Goal: Task Accomplishment & Management: Manage account settings

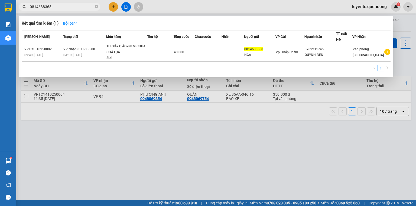
click at [250, 141] on div at bounding box center [208, 103] width 416 height 206
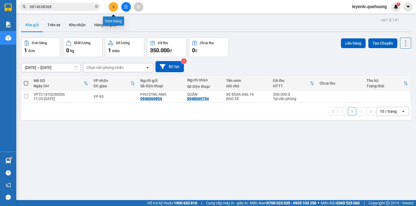
click at [117, 5] on button at bounding box center [113, 6] width 9 height 9
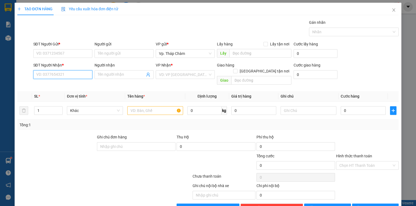
click at [74, 75] on input "SĐT Người Nhận *" at bounding box center [62, 74] width 59 height 9
type input "0985280704"
click at [69, 84] on div "0985280704 - THUÝ" at bounding box center [62, 85] width 52 height 6
type input "THUÝ"
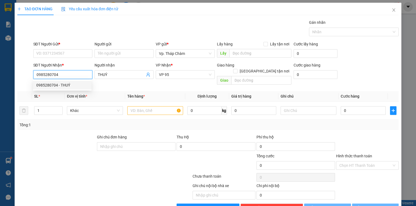
type input "50.000"
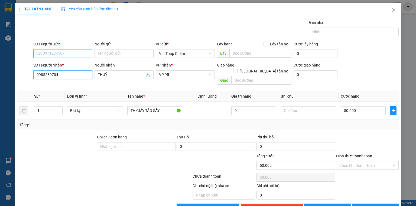
type input "0985280704"
click at [68, 53] on input "SĐT Người Gửi *" at bounding box center [62, 53] width 59 height 9
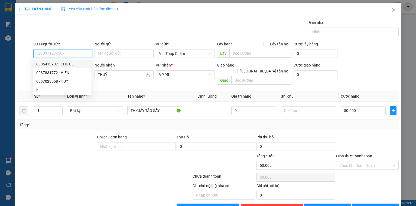
click at [70, 66] on div "0385413907 - CHÚ BÉ" at bounding box center [62, 64] width 52 height 6
type input "0385413907"
type input "CHÚ BÉ"
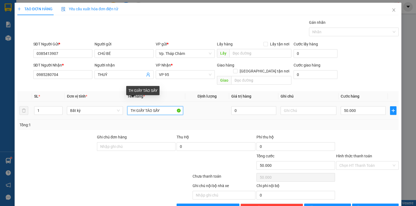
drag, startPoint x: 164, startPoint y: 103, endPoint x: 161, endPoint y: 101, distance: 2.9
click at [162, 106] on input "TH GIẤY TÁO SẤY" at bounding box center [155, 110] width 56 height 9
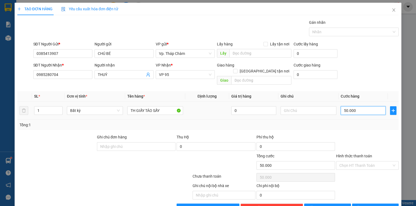
click at [345, 106] on input "50.000" at bounding box center [363, 110] width 45 height 9
type input "4"
type input "40"
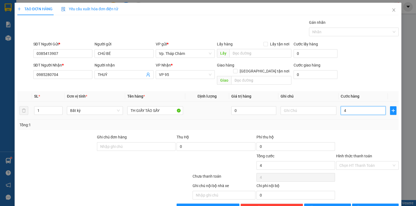
type input "40"
type input "40.000"
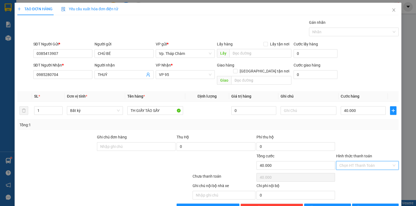
click at [354, 162] on input "Hình thức thanh toán" at bounding box center [365, 166] width 52 height 8
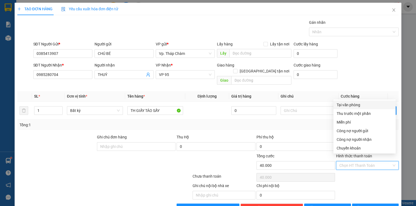
click at [345, 104] on div "Tại văn phòng" at bounding box center [365, 105] width 56 height 6
type input "0"
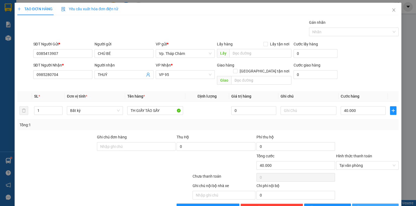
click at [372, 205] on span "Lưu và In" at bounding box center [382, 208] width 38 height 6
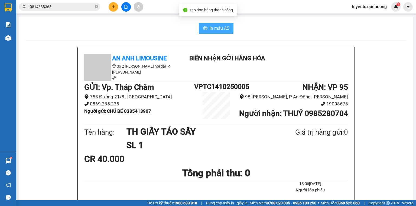
click at [220, 31] on span "In mẫu A5" at bounding box center [220, 28] width 20 height 7
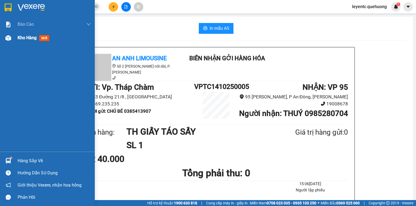
click at [36, 38] on span "Kho hàng" at bounding box center [27, 37] width 19 height 5
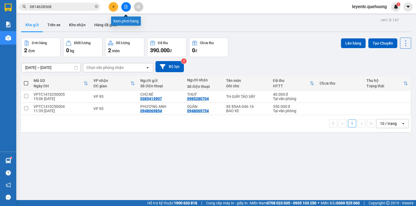
click at [124, 9] on button at bounding box center [125, 6] width 9 height 9
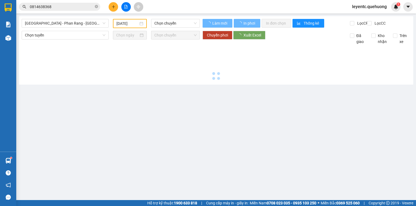
type input "[DATE]"
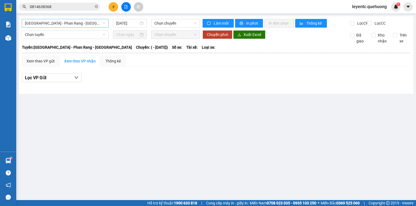
click at [88, 21] on span "Sài Gòn - Phan Rang - Ninh Sơn" at bounding box center [65, 23] width 80 height 8
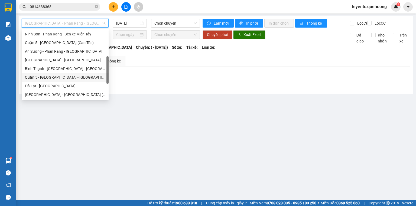
scroll to position [147, 0]
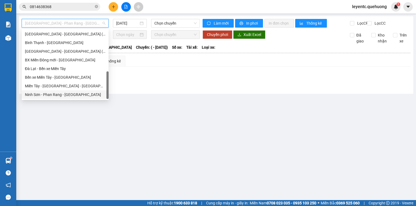
click at [81, 96] on div "Ninh Sơn - Phan Rang - [GEOGRAPHIC_DATA]" at bounding box center [65, 95] width 80 height 6
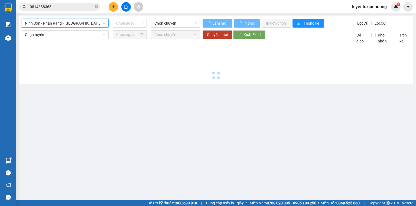
type input "[DATE]"
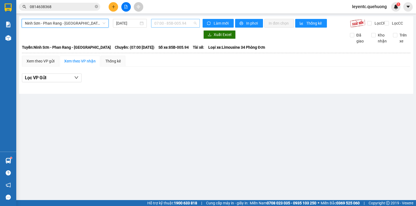
click at [181, 21] on span "07:00 - 85B-005.94" at bounding box center [175, 23] width 43 height 8
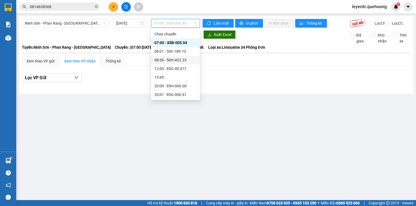
click at [182, 59] on div "08:30 - 50H-432.23" at bounding box center [175, 60] width 42 height 6
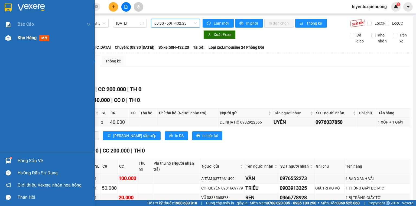
click at [31, 38] on span "Kho hàng" at bounding box center [27, 37] width 19 height 5
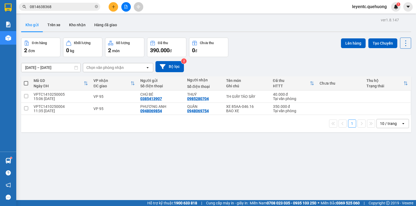
click at [279, 39] on div "Đơn hàng 2 đơn Khối lượng 0 kg Số lượng 2 món Đã thu 390.000 đ Chưa thu 0 đ Lên…" at bounding box center [216, 48] width 390 height 20
click at [395, 121] on div "10 / trang" at bounding box center [389, 123] width 24 height 9
click at [389, 174] on span "80 / trang" at bounding box center [386, 173] width 17 height 5
click at [323, 164] on div "ver 1.8.147 Kho gửi Trên xe Kho nhận Hàng đã giao Đơn hàng 2 đơn Khối lượng 0 k…" at bounding box center [216, 119] width 394 height 206
click at [292, 43] on div "Đơn hàng 2 đơn Khối lượng 0 kg Số lượng 2 món Đã thu 390.000 đ Chưa thu 0 đ Lên…" at bounding box center [216, 48] width 390 height 20
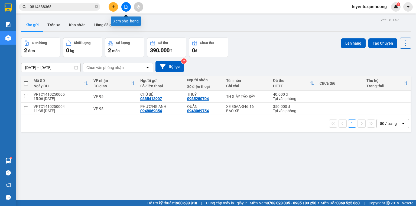
click at [125, 9] on button at bounding box center [125, 6] width 9 height 9
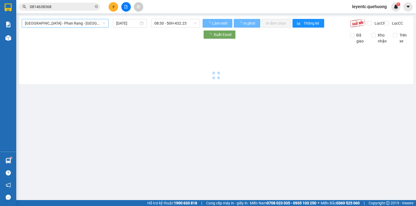
click at [95, 23] on span "Sài Gòn - Phan Rang - Ninh Sơn" at bounding box center [65, 23] width 80 height 8
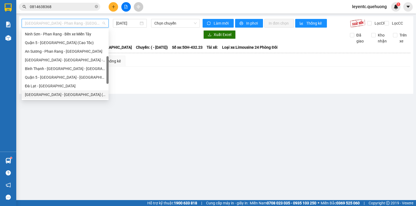
scroll to position [147, 0]
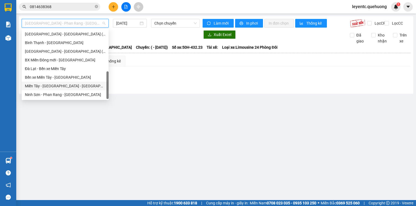
click at [59, 83] on div "Miền Tây - [GEOGRAPHIC_DATA] - [GEOGRAPHIC_DATA]" at bounding box center [65, 86] width 87 height 9
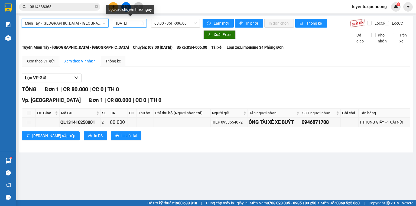
click at [129, 25] on input "[DATE]" at bounding box center [127, 23] width 22 height 6
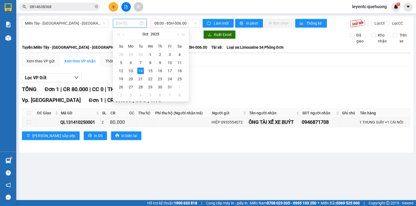
click at [132, 74] on div "13" at bounding box center [131, 71] width 7 height 7
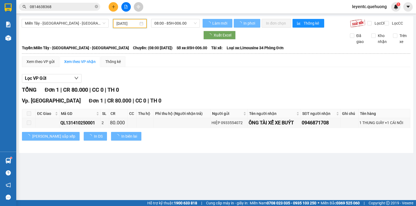
type input "13/10/2025"
click at [167, 17] on div "Miền Tây - Phan Rang - Ninh Sơn 13/10/2025 08:00 - 85H-006.00 Làm mới In phơi I…" at bounding box center [216, 84] width 394 height 137
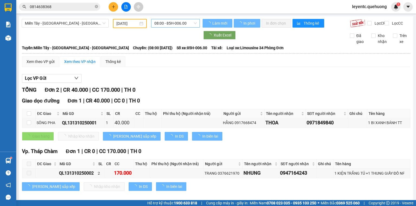
drag, startPoint x: 167, startPoint y: 22, endPoint x: 166, endPoint y: 31, distance: 8.7
click at [167, 22] on span "08:00 - 85H-006.00" at bounding box center [175, 23] width 43 height 8
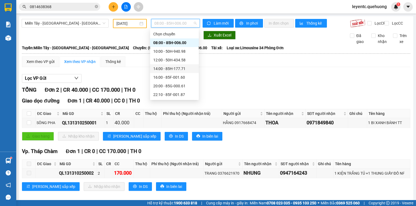
scroll to position [52, 0]
click at [170, 92] on div "23:59 - 85H-006.18" at bounding box center [174, 95] width 42 height 6
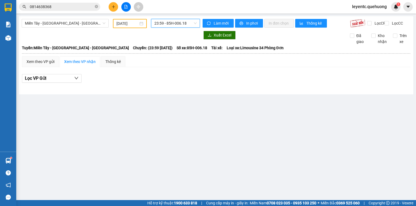
click at [162, 25] on span "23:59 - 85H-006.18" at bounding box center [175, 23] width 43 height 8
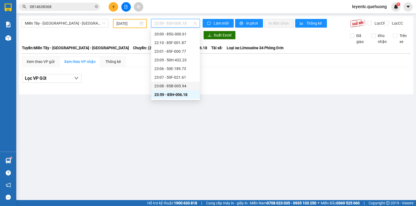
click at [171, 85] on div "23:08 - 85B-005.94" at bounding box center [175, 86] width 42 height 6
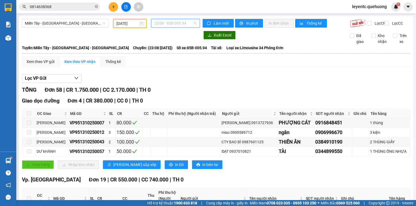
click at [178, 23] on span "23:08 - 85B-005.94" at bounding box center [175, 23] width 43 height 8
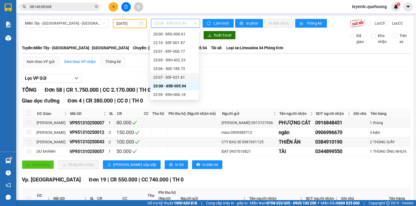
click at [177, 79] on div "23:07 - 50F-021.61" at bounding box center [174, 78] width 42 height 6
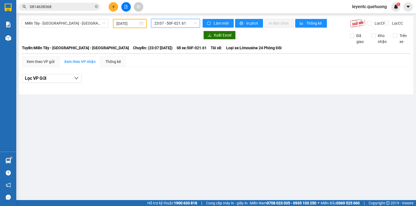
click at [168, 23] on span "23:07 - 50F-021.61" at bounding box center [175, 23] width 43 height 8
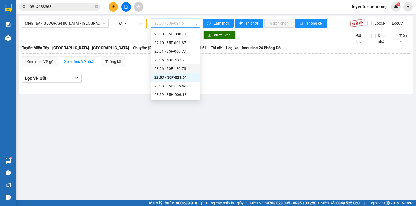
click at [173, 68] on div "23:06 - 50E-189.73" at bounding box center [175, 69] width 42 height 6
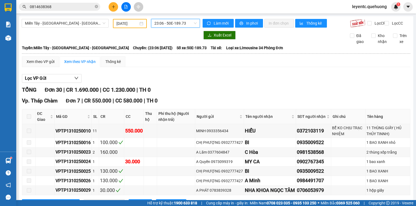
click at [178, 24] on span "23:06 - 50E-189.73" at bounding box center [175, 23] width 43 height 8
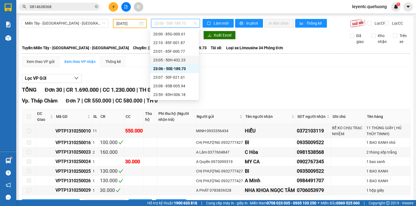
click at [170, 62] on div "23:05 - 50H-432.23" at bounding box center [174, 60] width 42 height 6
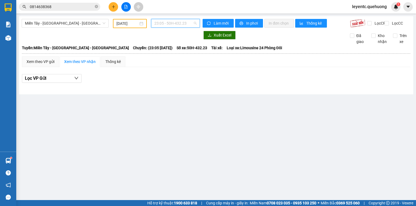
click at [161, 24] on span "23:05 - 50H-432.23" at bounding box center [175, 23] width 43 height 8
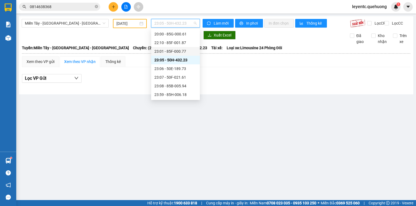
click at [162, 52] on div "23:01 - 85F-000.77" at bounding box center [175, 51] width 42 height 6
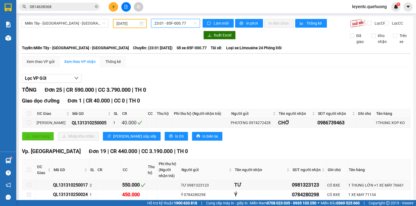
click at [172, 23] on span "23:01 - 85F-000.77" at bounding box center [175, 23] width 43 height 8
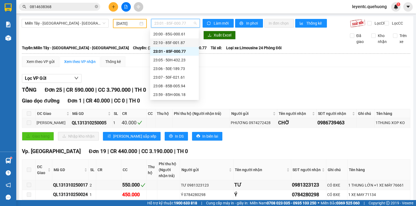
click at [168, 44] on div "22:10 - 85F-001.87" at bounding box center [174, 43] width 42 height 6
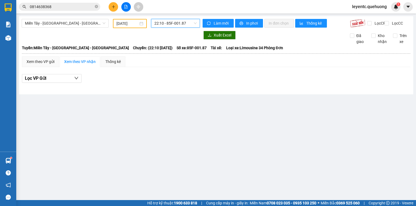
click at [171, 24] on span "22:10 - 85F-001.87" at bounding box center [175, 23] width 43 height 8
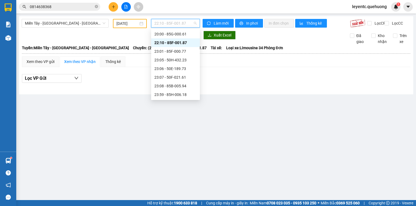
click at [169, 38] on div "22:10 - 85F-001.87" at bounding box center [175, 42] width 49 height 9
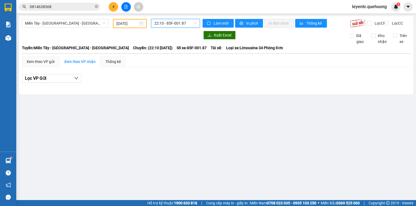
click at [170, 22] on span "22:10 - 85F-001.87" at bounding box center [175, 23] width 43 height 8
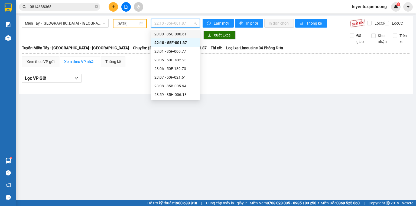
click at [171, 33] on div "20:00 - 85G-000.61" at bounding box center [175, 34] width 42 height 6
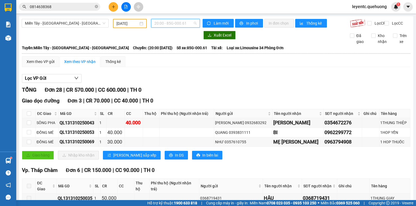
click at [156, 21] on span "20:00 - 85G-000.61" at bounding box center [175, 23] width 43 height 8
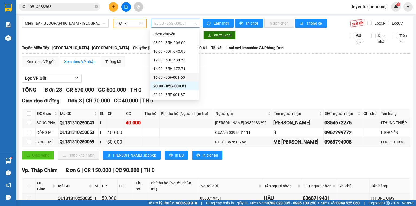
click at [160, 76] on div "16:00 - 85F-001.60" at bounding box center [174, 78] width 42 height 6
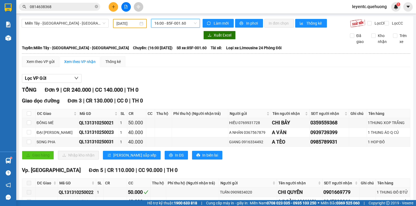
click at [174, 27] on span "16:00 - 85F-001.60" at bounding box center [175, 23] width 43 height 8
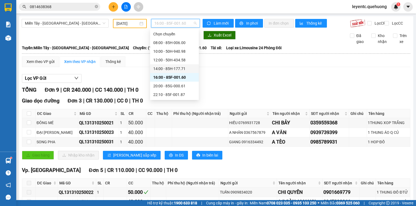
click at [165, 67] on div "14:00 - 85H-177.71" at bounding box center [174, 69] width 42 height 6
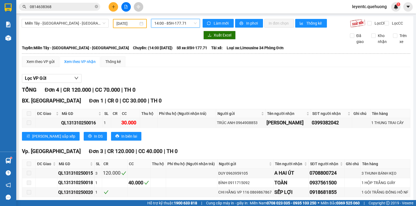
click at [172, 24] on span "14:00 - 85H-177.71" at bounding box center [175, 23] width 43 height 8
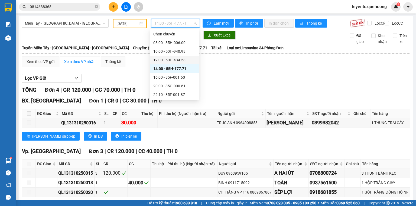
click at [165, 58] on div "12:00 - 50H-434.58" at bounding box center [174, 60] width 42 height 6
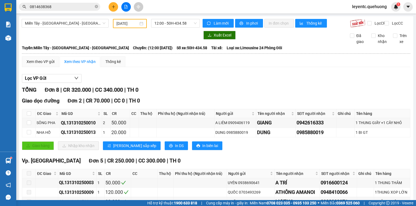
click at [199, 94] on div "TỔNG Đơn 8 | CR 320.000 | CC 340.000 | TH 0" at bounding box center [216, 90] width 389 height 8
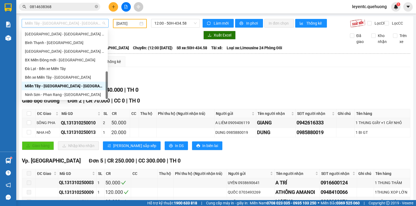
click at [68, 22] on span "Miền Tây - [GEOGRAPHIC_DATA] - [GEOGRAPHIC_DATA]" at bounding box center [65, 23] width 80 height 8
click at [144, 45] on div "Xuất Excel Đã giao Kho nhận Trên xe" at bounding box center [216, 38] width 389 height 14
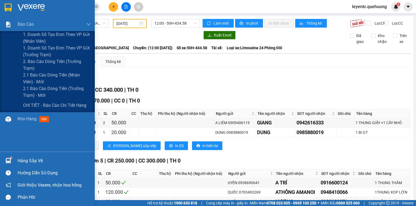
drag, startPoint x: 81, startPoint y: 123, endPoint x: 161, endPoint y: 179, distance: 97.9
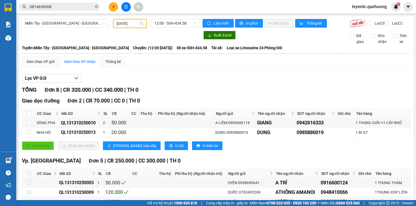
click at [121, 39] on div at bounding box center [111, 35] width 178 height 9
click at [115, 5] on icon "plus" at bounding box center [114, 7] width 4 height 4
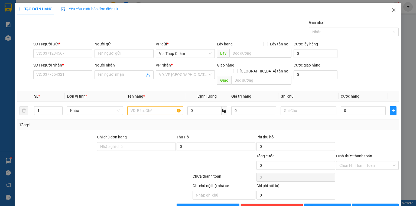
click at [392, 11] on icon "close" at bounding box center [394, 10] width 4 height 4
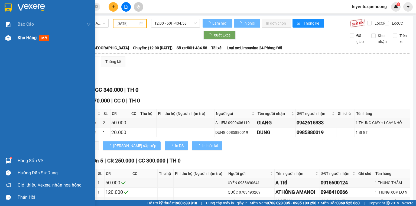
click at [10, 40] on img at bounding box center [8, 38] width 6 height 6
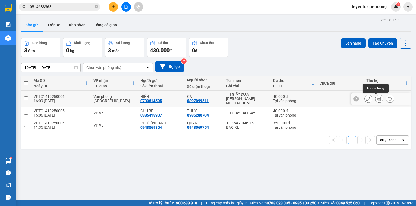
click at [377, 98] on icon at bounding box center [379, 99] width 4 height 4
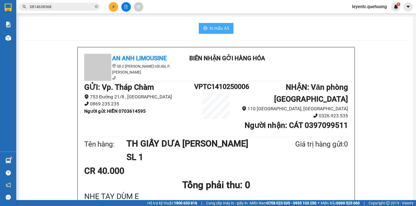
click at [215, 26] on span "In mẫu A5" at bounding box center [220, 28] width 20 height 7
click at [113, 8] on icon "plus" at bounding box center [113, 6] width 0 height 3
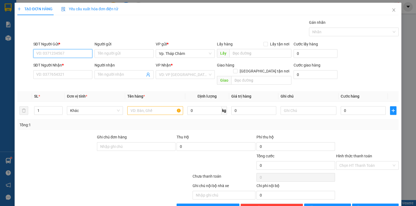
click at [76, 55] on input "SĐT Người Gửi *" at bounding box center [62, 53] width 59 height 9
click at [66, 54] on input "SĐT Người Gửi *" at bounding box center [62, 53] width 59 height 9
type input "0983775301"
click at [70, 63] on div "0983775301 - CÔ OANH" at bounding box center [62, 64] width 52 height 6
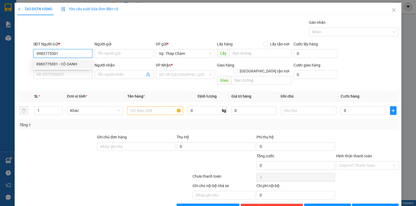
type input "CÔ OANH"
type input "0909222993"
type input "MẪN"
type input "50.000"
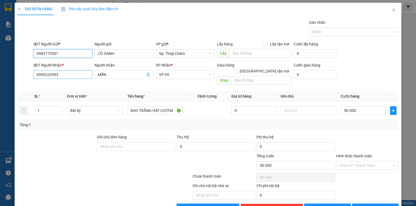
type input "0983775301"
click at [47, 75] on input "0909222993" at bounding box center [62, 74] width 59 height 9
type input "0985545801"
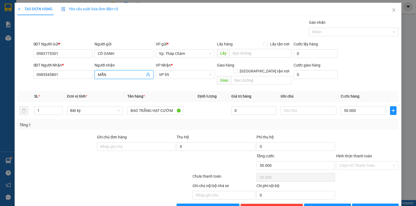
click at [101, 74] on input "MẪN" at bounding box center [121, 75] width 47 height 6
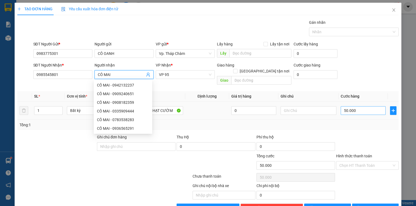
type input "CÔ MAI"
click at [355, 106] on input "50.000" at bounding box center [363, 110] width 45 height 9
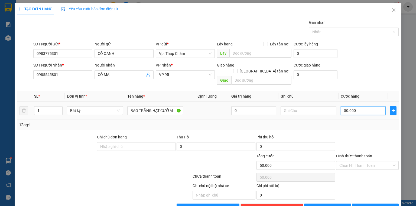
type input "0"
type input "3"
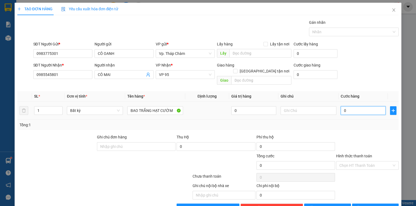
type input "03"
type input "30"
type input "030"
type input "30.000"
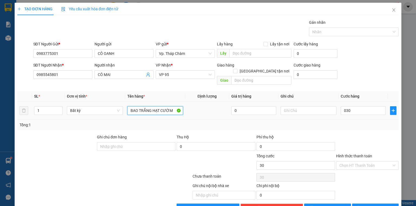
type input "30.000"
click at [147, 106] on input "BAO TRẮNG HẠT CƯỜM" at bounding box center [155, 110] width 56 height 9
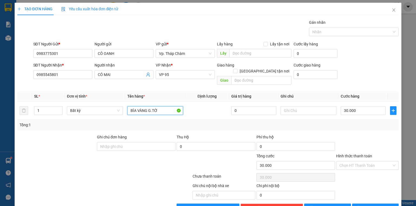
type input "BÌA VÀNG G.TỜ"
click at [356, 134] on div at bounding box center [368, 143] width 64 height 19
click at [358, 162] on input "Hình thức thanh toán" at bounding box center [365, 166] width 52 height 8
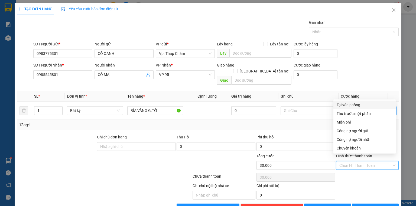
click at [350, 105] on div "Tại văn phòng" at bounding box center [365, 105] width 56 height 6
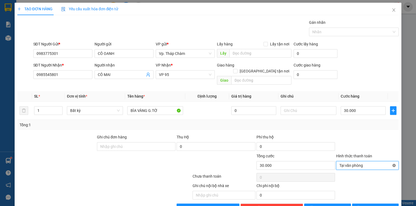
type input "30.000"
click at [378, 205] on span "Lưu và In" at bounding box center [382, 208] width 38 height 6
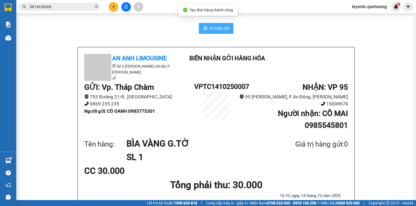
click at [210, 29] on span "In mẫu A5" at bounding box center [220, 28] width 20 height 7
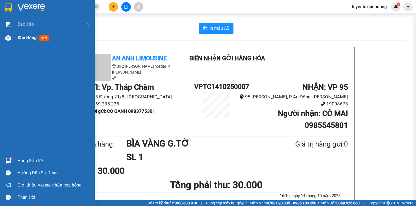
click at [5, 38] on img at bounding box center [8, 38] width 6 height 6
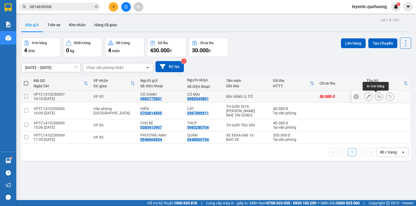
click at [377, 96] on icon at bounding box center [379, 97] width 4 height 4
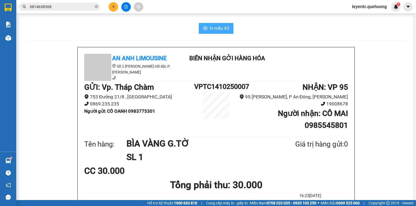
click at [212, 27] on span "In mẫu A5" at bounding box center [220, 28] width 20 height 7
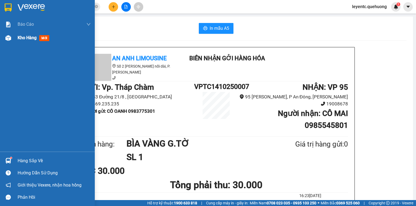
click at [6, 40] on img at bounding box center [8, 38] width 6 height 6
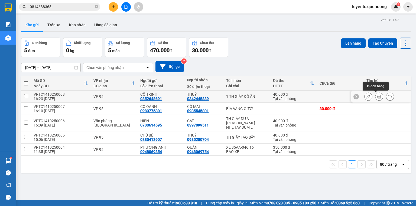
click at [377, 97] on icon at bounding box center [379, 97] width 4 height 4
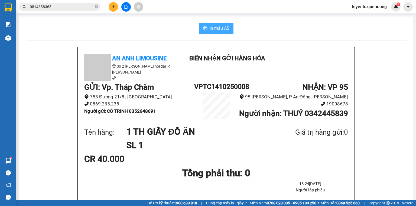
click at [215, 31] on span "In mẫu A5" at bounding box center [220, 28] width 20 height 7
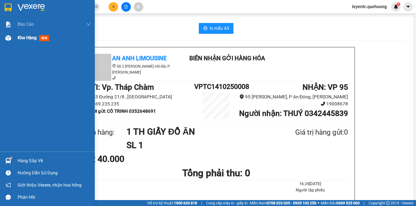
click at [10, 38] on img at bounding box center [8, 38] width 6 height 6
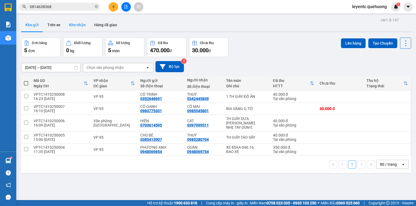
click at [83, 24] on button "Kho nhận" at bounding box center [77, 24] width 25 height 13
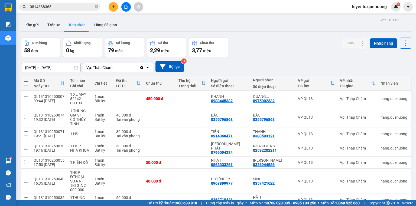
click at [34, 24] on button "Kho gửi" at bounding box center [32, 24] width 22 height 13
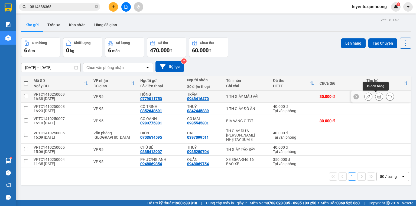
click at [377, 95] on icon at bounding box center [379, 97] width 4 height 4
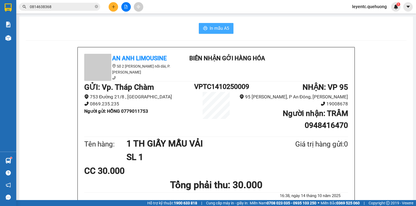
click at [212, 25] on span "In mẫu A5" at bounding box center [220, 28] width 20 height 7
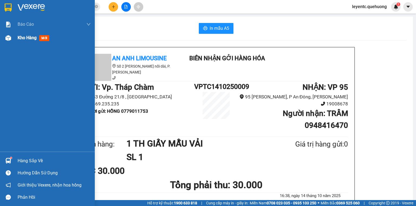
drag, startPoint x: 25, startPoint y: 37, endPoint x: 72, endPoint y: 36, distance: 47.7
click at [25, 37] on span "Kho hàng" at bounding box center [27, 37] width 19 height 5
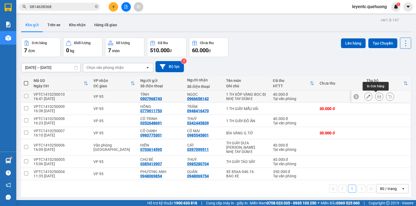
click at [377, 98] on icon at bounding box center [379, 97] width 4 height 4
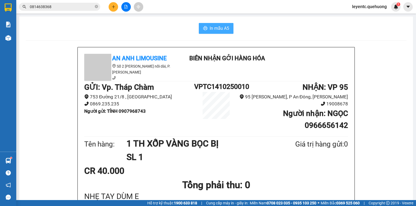
click at [222, 29] on span "In mẫu A5" at bounding box center [220, 28] width 20 height 7
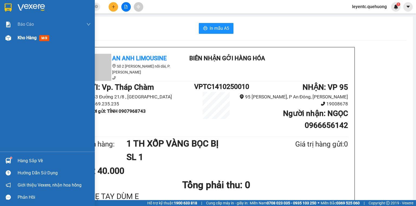
click at [21, 36] on span "Kho hàng" at bounding box center [27, 37] width 19 height 5
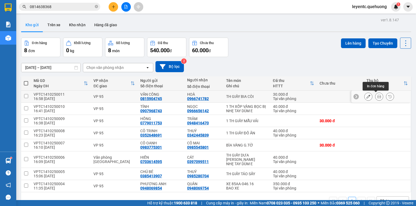
click at [378, 96] on button at bounding box center [380, 96] width 8 height 9
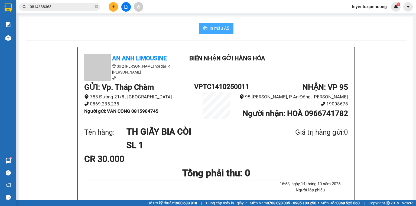
click at [225, 31] on span "In mẫu A5" at bounding box center [220, 28] width 20 height 7
click at [117, 4] on button at bounding box center [113, 6] width 9 height 9
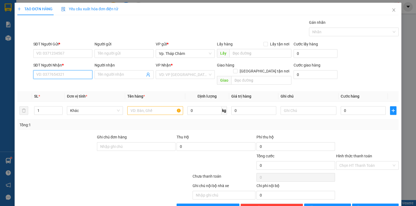
click at [79, 73] on input "SĐT Người Nhận *" at bounding box center [62, 74] width 59 height 9
type input "0937437515"
click at [64, 83] on div "0937437515 - HIỆP" at bounding box center [62, 85] width 52 height 6
type input "HIỆP"
type input "80.000"
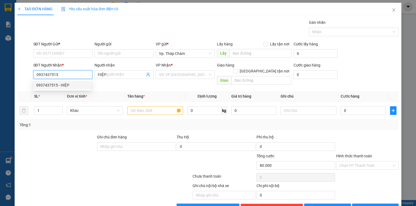
type input "80.000"
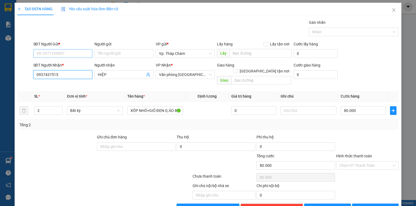
type input "0937437515"
click at [64, 52] on input "SĐT Người Gửi *" at bounding box center [62, 53] width 59 height 9
type input "2"
click at [63, 50] on input "0945899824" at bounding box center [62, 53] width 59 height 9
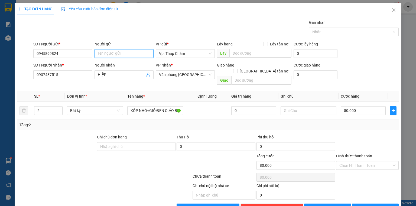
click at [112, 56] on input "Người gửi" at bounding box center [124, 53] width 59 height 9
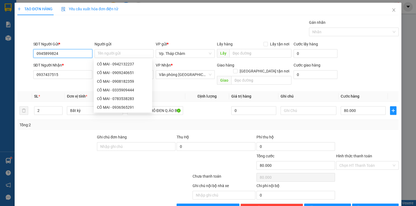
click at [48, 53] on input "0945899824" at bounding box center [62, 53] width 59 height 9
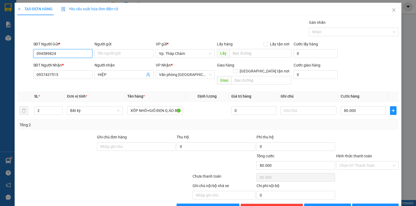
type input "0945889824"
click at [67, 63] on div "0945889824 - HẢI" at bounding box center [62, 64] width 53 height 6
type input "HẢI"
type input "40.000"
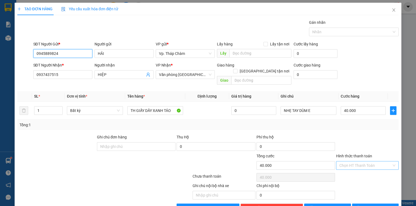
type input "0945889824"
click at [364, 162] on input "Hình thức thanh toán" at bounding box center [365, 166] width 52 height 8
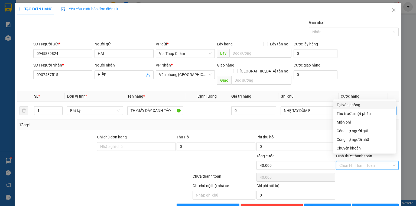
click at [358, 107] on div "Tại văn phòng" at bounding box center [365, 105] width 56 height 6
type input "0"
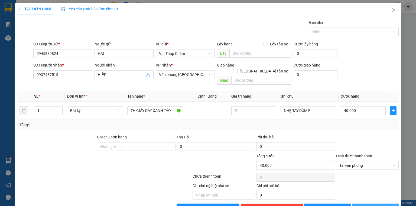
click at [375, 205] on span "Lưu và In" at bounding box center [382, 208] width 38 height 6
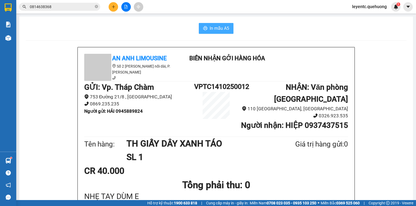
click at [211, 30] on span "In mẫu A5" at bounding box center [220, 28] width 20 height 7
drag, startPoint x: 159, startPoint y: 21, endPoint x: 102, endPoint y: 9, distance: 58.5
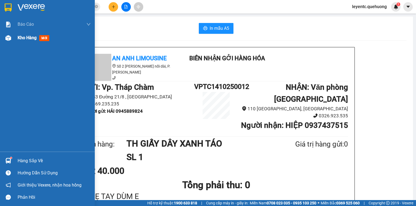
click at [8, 40] on img at bounding box center [8, 38] width 6 height 6
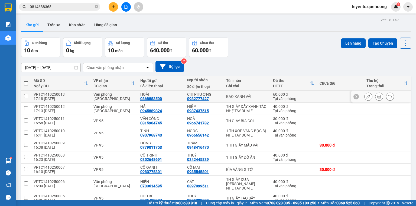
click at [367, 98] on icon at bounding box center [369, 97] width 4 height 4
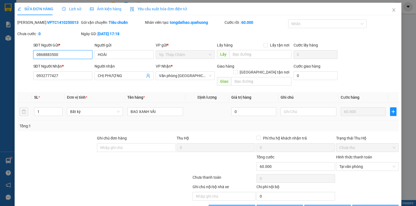
type input "0868883500"
type input "HOÀI"
type input "0932777427"
type input "CHỊ PHƯỢNG"
type input "0"
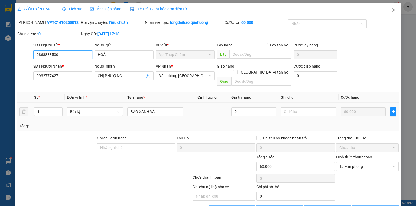
type input "60.000"
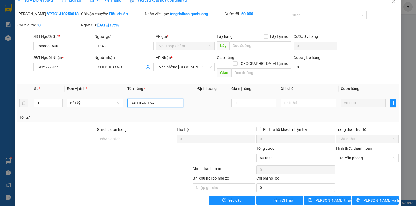
drag, startPoint x: 138, startPoint y: 98, endPoint x: 95, endPoint y: 92, distance: 43.2
click at [95, 94] on tr "1 Bất kỳ BAO XANH VẢI 0 60.000" at bounding box center [207, 103] width 381 height 18
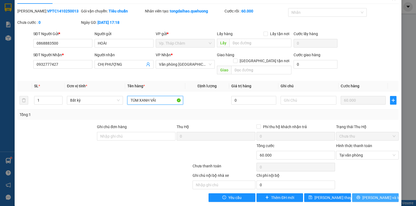
type input "TÚM XANH VẢI"
click at [366, 194] on button "Lưu và In" at bounding box center [375, 198] width 47 height 9
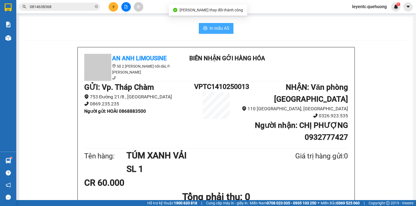
click at [221, 26] on span "In mẫu A5" at bounding box center [220, 28] width 20 height 7
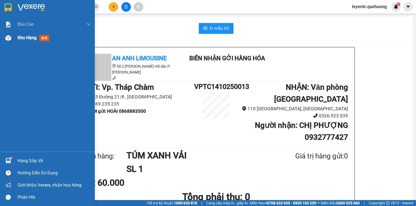
click at [6, 37] on img at bounding box center [8, 38] width 6 height 6
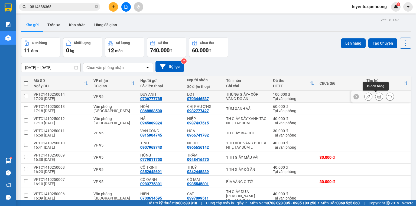
click at [378, 96] on icon at bounding box center [379, 97] width 4 height 4
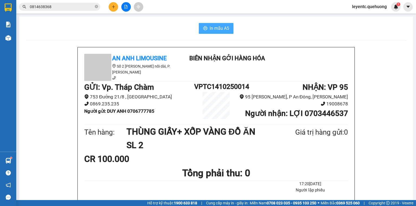
click at [208, 31] on button "In mẫu A5" at bounding box center [216, 28] width 35 height 11
click at [222, 30] on span "In mẫu A5" at bounding box center [220, 28] width 20 height 7
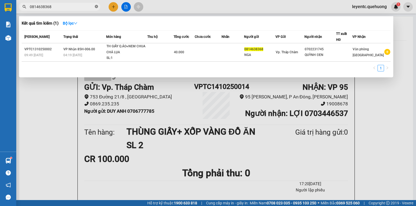
click at [96, 7] on icon "close-circle" at bounding box center [96, 6] width 3 height 3
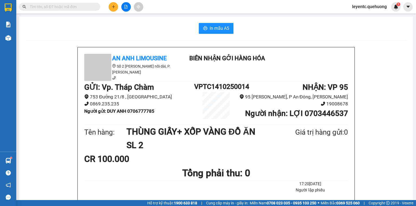
click at [91, 8] on input "text" at bounding box center [62, 7] width 64 height 6
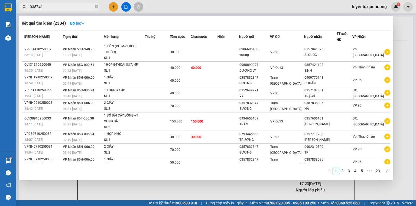
type input "0357412"
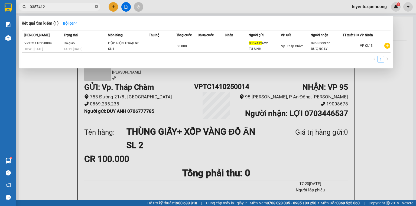
click at [96, 7] on icon "close-circle" at bounding box center [96, 6] width 3 height 3
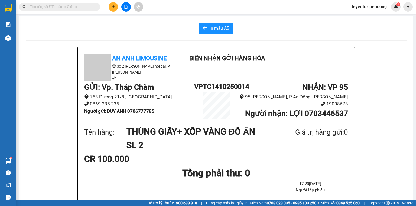
drag, startPoint x: 82, startPoint y: 8, endPoint x: 332, endPoint y: 2, distance: 249.9
click at [85, 7] on input "text" at bounding box center [62, 7] width 64 height 6
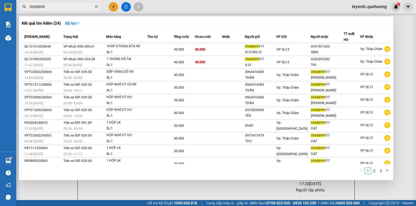
type input "0968899"
click at [111, 7] on div at bounding box center [208, 103] width 416 height 206
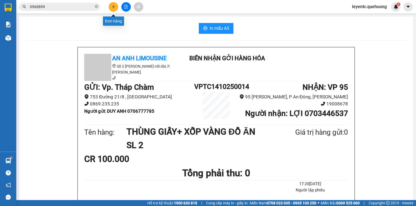
click at [111, 7] on button at bounding box center [113, 6] width 9 height 9
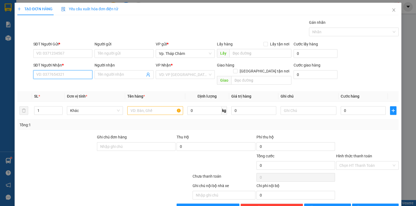
click at [68, 73] on input "SĐT Người Nhận *" at bounding box center [62, 74] width 59 height 9
drag, startPoint x: 64, startPoint y: 75, endPoint x: 67, endPoint y: 65, distance: 10.5
click at [67, 66] on div "SĐT Người Nhận * VD: 0377654321" at bounding box center [62, 71] width 59 height 19
click at [60, 87] on div "0376623318 - HÂN" at bounding box center [62, 85] width 52 height 6
type input "0376623318"
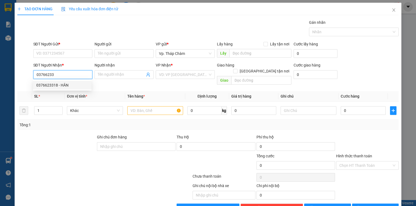
type input "HÂN"
type input "50.000"
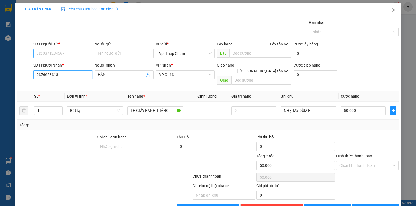
type input "0376623318"
click at [57, 54] on input "SĐT Người Gửi *" at bounding box center [62, 53] width 59 height 9
click at [56, 61] on div "0933238197 - BÍCH NGỌC" at bounding box center [63, 64] width 60 height 9
type input "0933238197"
type input "BÍCH NGỌC"
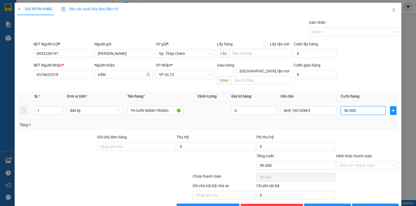
click at [357, 106] on input "50.000" at bounding box center [363, 110] width 45 height 9
type input "0"
type input "4"
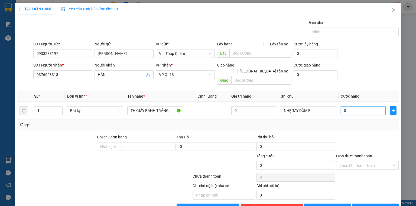
type input "4"
type input "04"
type input "40"
type input "040"
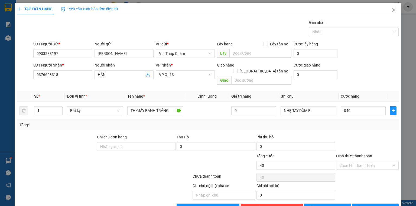
type input "40.000"
click at [359, 134] on div at bounding box center [368, 143] width 64 height 19
click at [353, 162] on input "Hình thức thanh toán" at bounding box center [365, 166] width 52 height 8
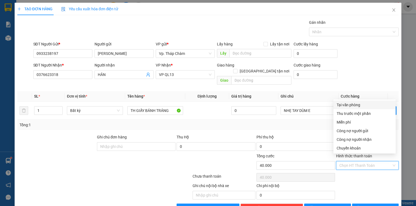
click at [346, 103] on div "Tại văn phòng" at bounding box center [365, 105] width 56 height 6
type input "0"
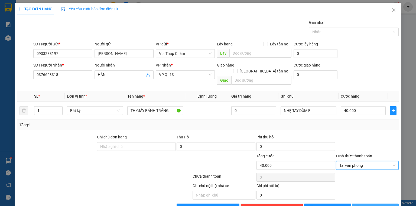
click at [367, 204] on button "Lưu và In" at bounding box center [375, 208] width 47 height 9
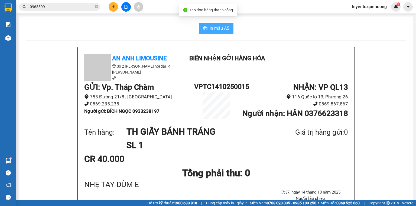
click at [218, 27] on span "In mẫu A5" at bounding box center [220, 28] width 20 height 7
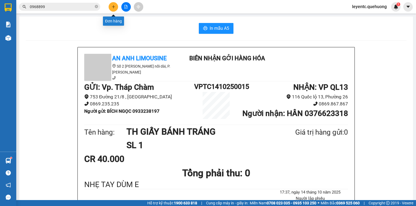
click at [113, 9] on button at bounding box center [113, 6] width 9 height 9
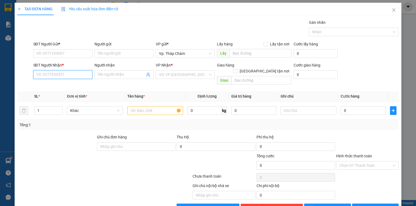
click at [64, 76] on input "SĐT Người Nhận *" at bounding box center [62, 74] width 59 height 9
click at [49, 56] on input "SĐT Người Gửi *" at bounding box center [62, 53] width 59 height 9
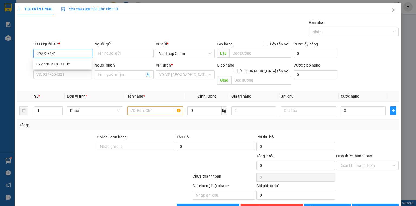
type input "0977286418"
click at [66, 64] on div "0977286418 - THUỲ" at bounding box center [62, 64] width 52 height 6
type input "THUỲ"
type input "0392192636"
type input "HƯƠNG"
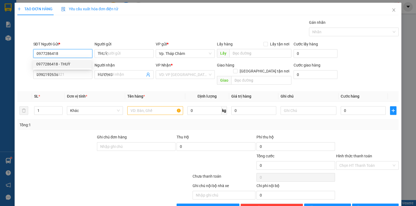
type input "50.000"
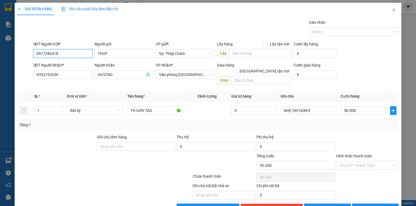
scroll to position [10, 0]
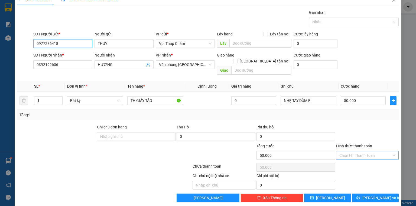
type input "0977286418"
click at [350, 152] on input "Hình thức thanh toán" at bounding box center [365, 156] width 52 height 8
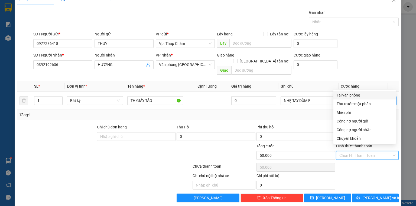
click at [352, 96] on div "Tại văn phòng" at bounding box center [365, 95] width 56 height 6
type input "0"
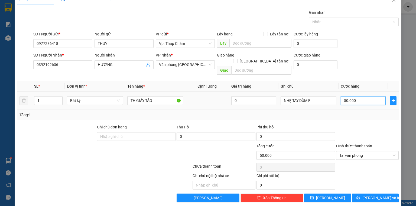
click at [352, 98] on input "50.000" at bounding box center [363, 100] width 45 height 9
type input "4"
type input "40"
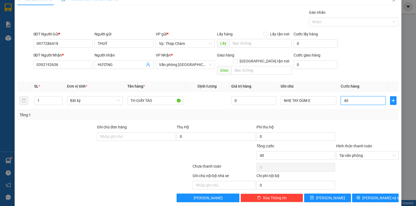
type input "40"
type input "40.000"
click at [358, 124] on div at bounding box center [368, 133] width 64 height 19
click at [381, 195] on span "Lưu và In" at bounding box center [382, 198] width 38 height 6
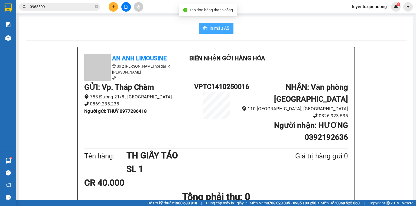
click at [204, 28] on icon "printer" at bounding box center [205, 28] width 4 height 4
click at [266, 120] on h1 "Người nhận : HƯƠNG 0392192636" at bounding box center [293, 132] width 110 height 24
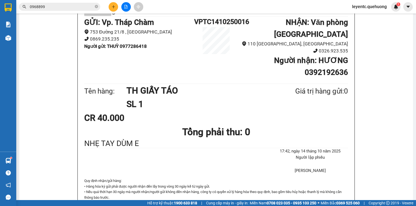
scroll to position [43, 0]
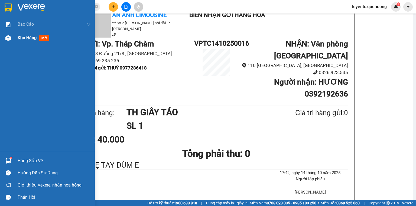
click at [12, 39] on div at bounding box center [8, 37] width 9 height 9
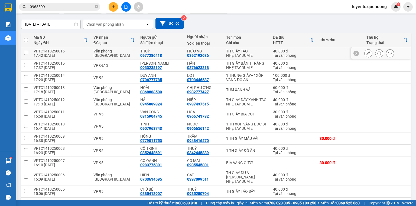
drag, startPoint x: 150, startPoint y: 56, endPoint x: 124, endPoint y: 56, distance: 26.3
click at [124, 56] on td "Văn phòng [GEOGRAPHIC_DATA]" at bounding box center [114, 53] width 47 height 12
checkbox input "true"
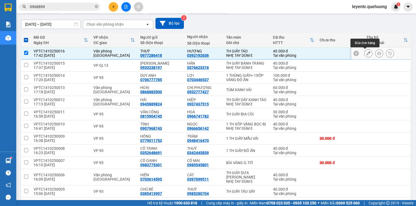
click at [367, 53] on icon at bounding box center [369, 53] width 4 height 4
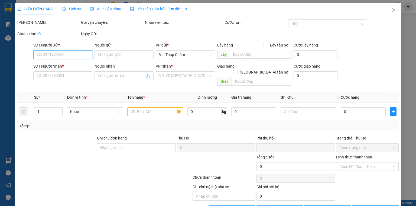
type input "0977286418"
type input "THUỲ"
type input "0392192636"
type input "HƯƠNG"
type input "0"
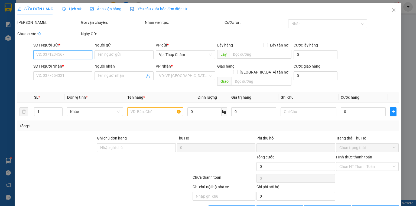
type input "40.000"
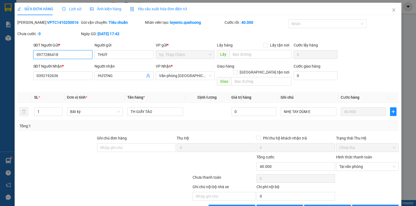
click at [60, 55] on input "0977286418" at bounding box center [62, 54] width 59 height 9
click at [392, 11] on icon "close" at bounding box center [394, 10] width 4 height 4
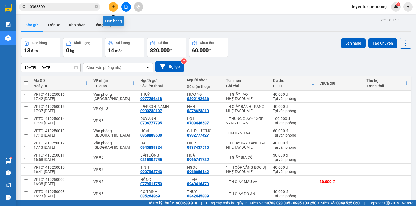
click at [114, 7] on icon "plus" at bounding box center [114, 7] width 4 height 4
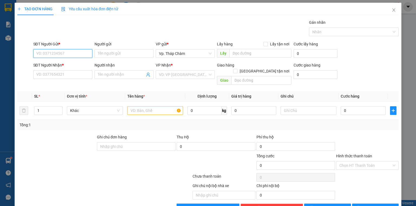
click at [78, 54] on input "SĐT Người Gửi *" at bounding box center [62, 53] width 59 height 9
paste input "0977286418"
type input "0977286418"
click at [75, 63] on div "0977286418 - THUỲ" at bounding box center [62, 64] width 52 height 6
type input "THUỲ"
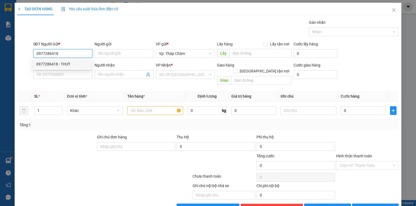
type input "0392192636"
type input "HƯƠNG"
type input "40.000"
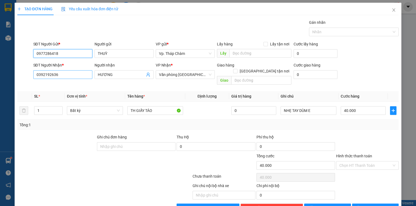
type input "0977286418"
click at [75, 72] on input "0392192636" at bounding box center [62, 74] width 59 height 9
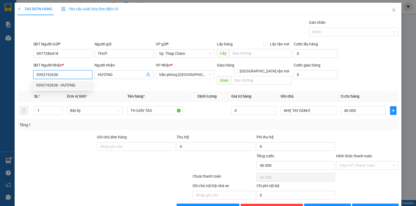
click at [75, 72] on input "0392192636" at bounding box center [62, 74] width 59 height 9
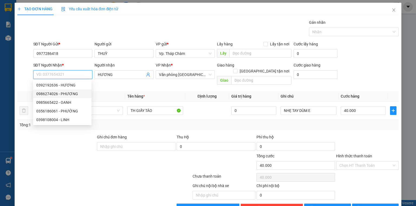
click at [79, 94] on div "0986274026 - PHƯƠNG" at bounding box center [62, 94] width 52 height 6
type input "0986274026"
type input "PHƯƠNG"
type input "60.000"
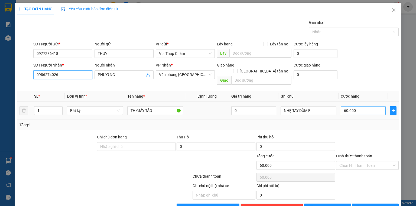
type input "0986274026"
click at [358, 106] on input "60.000" at bounding box center [363, 110] width 45 height 9
type input "4"
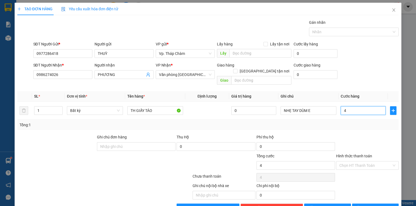
type input "40"
type input "40.000"
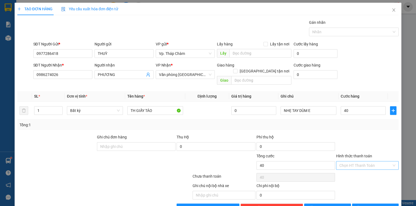
type input "40.000"
click at [371, 162] on input "Hình thức thanh toán" at bounding box center [365, 166] width 52 height 8
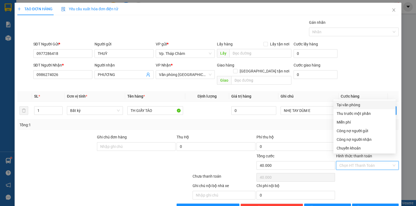
click at [350, 108] on div "Tại văn phòng" at bounding box center [365, 105] width 56 height 6
type input "0"
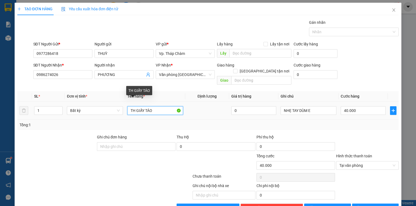
click at [128, 106] on input "TH GIẤY TÁO" at bounding box center [155, 110] width 56 height 9
type input "1 TH GIẤY TÁO"
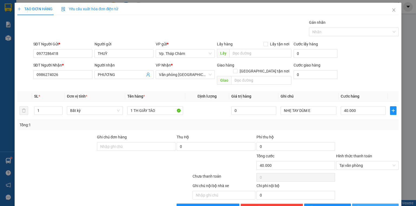
click at [381, 205] on span "Lưu và In" at bounding box center [382, 208] width 38 height 6
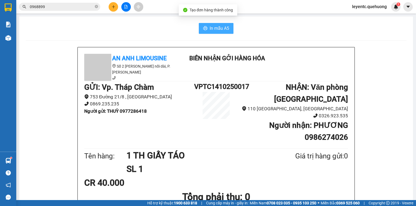
click at [218, 27] on span "In mẫu A5" at bounding box center [220, 28] width 20 height 7
click at [111, 9] on button at bounding box center [113, 6] width 9 height 9
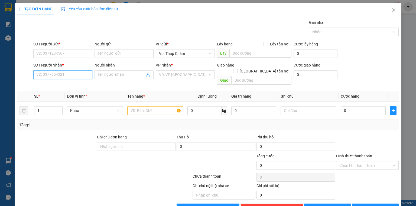
click at [66, 75] on input "SĐT Người Nhận *" at bounding box center [62, 74] width 59 height 9
click at [66, 87] on div "0772739865 - HUÊ" at bounding box center [62, 85] width 52 height 6
type input "0772739865"
type input "HUÊ"
type input "30.000"
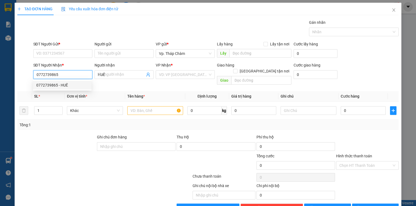
type input "30.000"
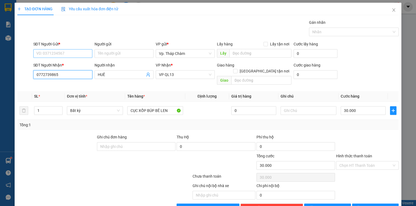
type input "0772739865"
click at [61, 54] on input "SĐT Người Gửi *" at bounding box center [62, 53] width 59 height 9
click at [68, 65] on div "0937433562 - PHƯƠNG DUYÊN" at bounding box center [62, 64] width 53 height 6
type input "0937433562"
type input "PHƯƠNG DUYÊN"
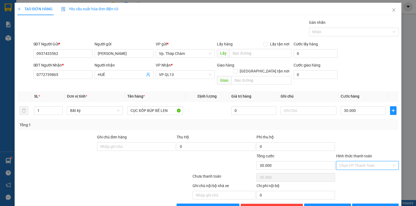
click at [363, 162] on input "Hình thức thanh toán" at bounding box center [365, 166] width 52 height 8
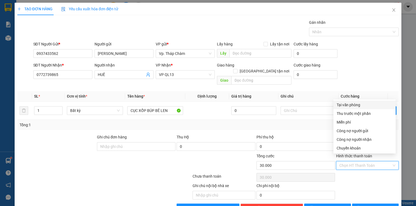
click at [356, 104] on div "Tại văn phòng" at bounding box center [365, 105] width 56 height 6
type input "0"
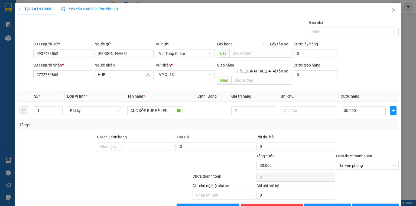
drag, startPoint x: 158, startPoint y: 163, endPoint x: 340, endPoint y: 164, distance: 181.5
click at [163, 163] on div at bounding box center [160, 162] width 64 height 19
click at [375, 205] on span "Lưu và In" at bounding box center [382, 208] width 38 height 6
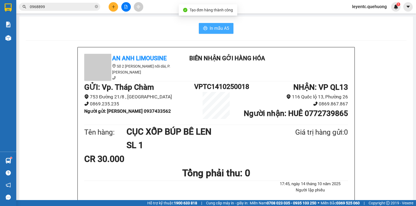
click at [221, 31] on span "In mẫu A5" at bounding box center [220, 28] width 20 height 7
drag, startPoint x: 126, startPoint y: 5, endPoint x: 124, endPoint y: 1, distance: 5.3
click at [126, 5] on icon "file-add" at bounding box center [126, 7] width 3 height 4
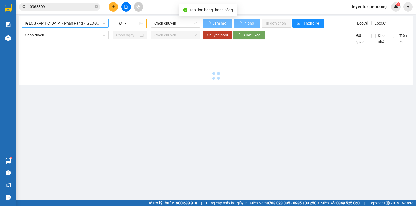
type input "[DATE]"
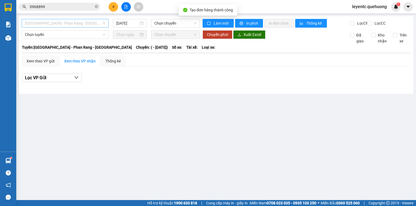
click at [81, 20] on span "Sài Gòn - Phan Rang - Ninh Sơn" at bounding box center [65, 23] width 80 height 8
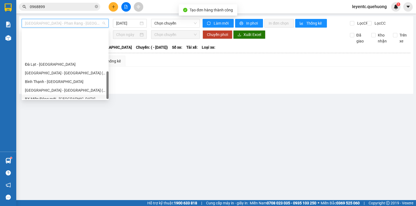
scroll to position [147, 0]
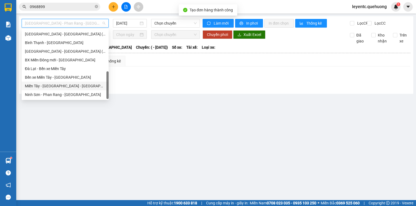
click at [66, 88] on div "Miền Tây - [GEOGRAPHIC_DATA] - [GEOGRAPHIC_DATA]" at bounding box center [65, 86] width 80 height 6
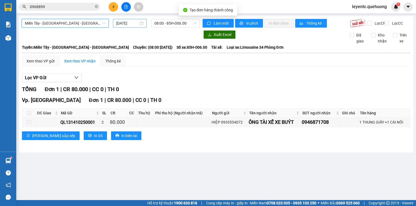
click at [130, 22] on input "[DATE]" at bounding box center [127, 23] width 22 height 6
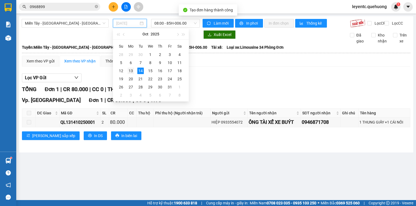
click at [132, 71] on div "13" at bounding box center [131, 71] width 7 height 7
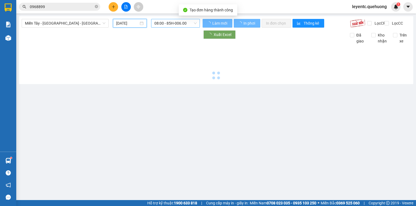
type input "13/10/2025"
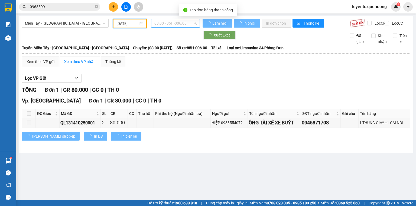
click at [170, 25] on span "08:00 - 85H-006.00" at bounding box center [175, 23] width 43 height 8
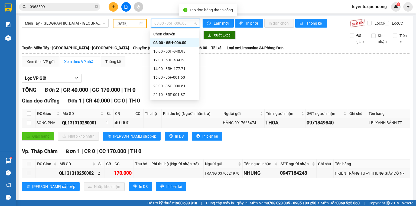
scroll to position [52, 0]
click at [170, 87] on div "23:08 - 85B-005.94" at bounding box center [174, 86] width 42 height 6
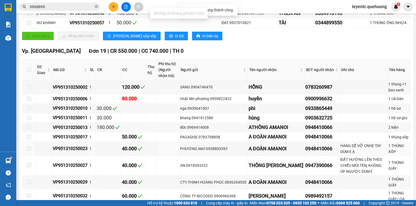
scroll to position [107, 0]
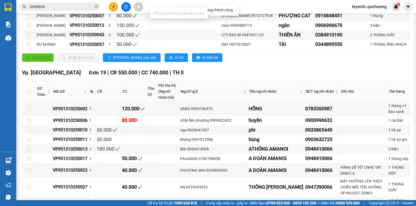
click at [47, 5] on input "0968899" at bounding box center [62, 7] width 64 height 6
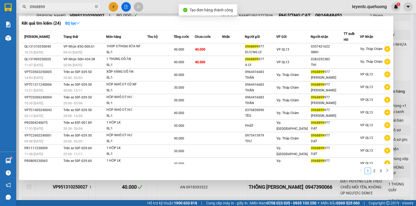
click at [275, 9] on div at bounding box center [208, 103] width 416 height 206
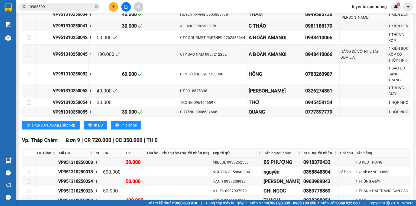
scroll to position [258, 0]
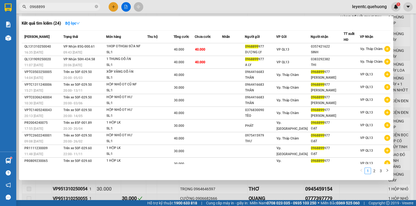
click at [46, 6] on input "0968899" at bounding box center [62, 7] width 64 height 6
click at [157, 6] on div at bounding box center [208, 103] width 416 height 206
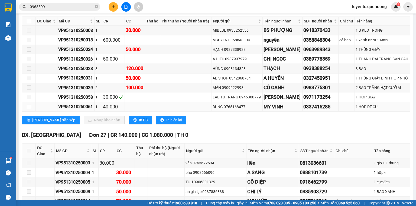
scroll to position [390, 0]
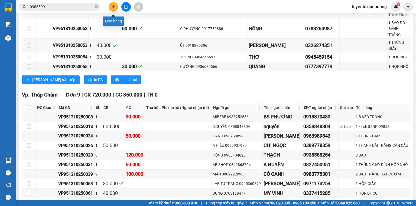
click at [113, 7] on icon "plus" at bounding box center [114, 7] width 4 height 4
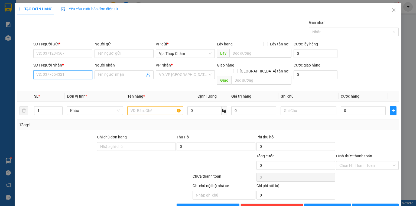
click at [82, 75] on input "SĐT Người Nhận *" at bounding box center [62, 74] width 59 height 9
drag, startPoint x: 83, startPoint y: 75, endPoint x: 195, endPoint y: 77, distance: 112.2
click at [88, 75] on input "SĐT Người Nhận *" at bounding box center [62, 74] width 59 height 9
type input "0977362500"
click at [126, 76] on input "Người nhận" at bounding box center [121, 75] width 47 height 6
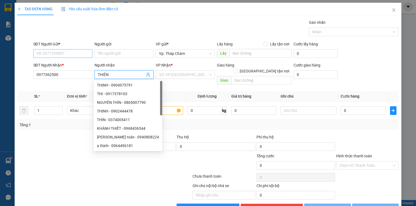
type input "THIÊN"
click at [71, 57] on input "SĐT Người Gửi *" at bounding box center [62, 53] width 59 height 9
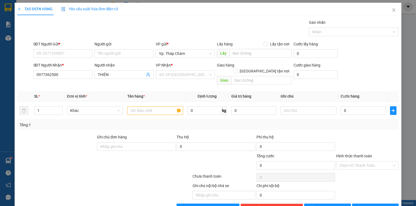
click at [71, 58] on div "SĐT Người Gửi * VD: 0371234567" at bounding box center [62, 50] width 59 height 19
drag, startPoint x: 73, startPoint y: 55, endPoint x: 67, endPoint y: 54, distance: 5.8
click at [71, 54] on input "SĐT Người Gửi *" at bounding box center [62, 53] width 59 height 9
type input "0973418308"
click at [102, 52] on input "Người gửi" at bounding box center [124, 53] width 59 height 9
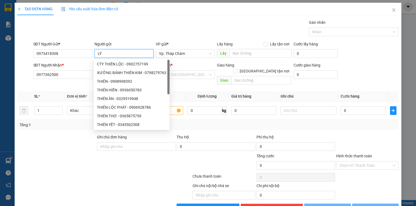
type input "LÝ"
click at [177, 22] on div "Gói vận chuyển * Tiêu chuẩn Gán nhãn Nhãn" at bounding box center [216, 29] width 368 height 19
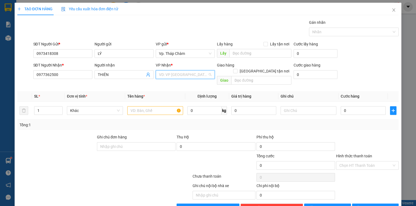
click at [184, 77] on input "search" at bounding box center [183, 75] width 49 height 8
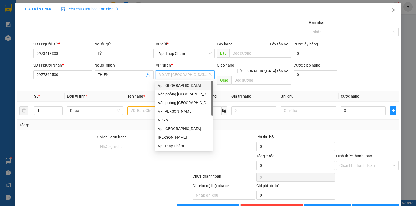
scroll to position [10, 0]
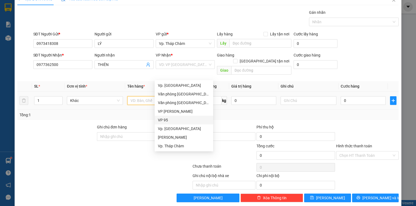
click at [131, 96] on input "text" at bounding box center [155, 100] width 56 height 9
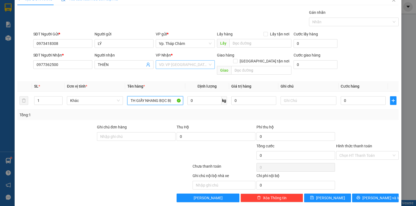
type input "TH GIẤY NHANG BỌC BỊ"
click at [161, 65] on input "search" at bounding box center [183, 65] width 49 height 8
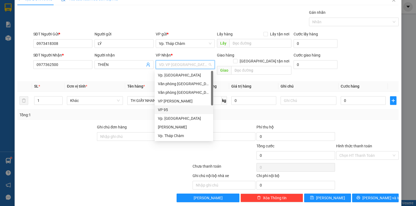
click at [161, 109] on div "VP 95" at bounding box center [184, 110] width 52 height 6
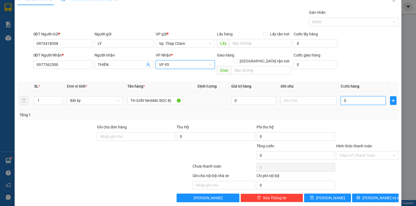
click at [346, 96] on input "0" at bounding box center [363, 100] width 45 height 9
type input "5"
type input "50"
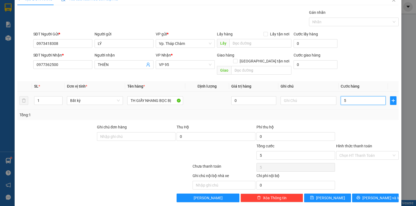
type input "50"
type input "50.000"
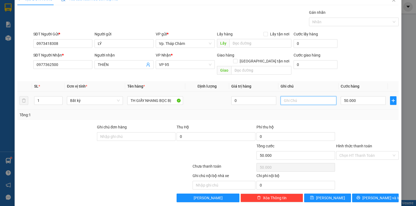
click at [302, 98] on input "text" at bounding box center [309, 100] width 56 height 9
click at [296, 96] on input "NHẸ ATY DÙM E" at bounding box center [309, 100] width 56 height 9
type input "NHẸ TAY DÙM E"
click at [347, 112] on div "Tổng: 1" at bounding box center [208, 115] width 377 height 6
click at [351, 152] on input "Hình thức thanh toán" at bounding box center [365, 156] width 52 height 8
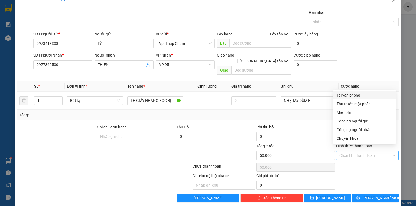
click at [345, 96] on div "Tại văn phòng" at bounding box center [365, 95] width 56 height 6
type input "0"
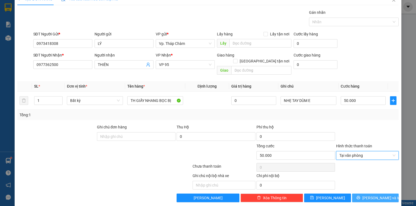
click at [360, 196] on icon "printer" at bounding box center [359, 198] width 4 height 4
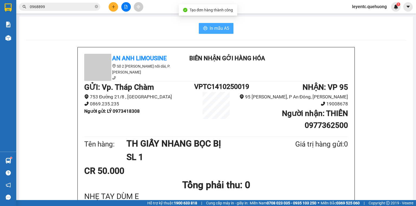
click at [221, 26] on span "In mẫu A5" at bounding box center [220, 28] width 20 height 7
drag, startPoint x: 97, startPoint y: 7, endPoint x: 90, endPoint y: 7, distance: 6.2
click at [97, 7] on icon "close-circle" at bounding box center [96, 6] width 3 height 3
click at [89, 7] on input "text" at bounding box center [62, 7] width 64 height 6
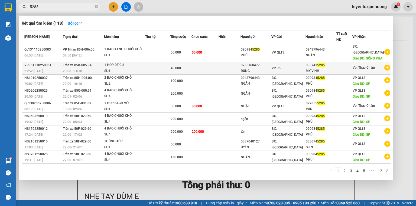
type input "5285"
click at [62, 65] on td "Trên xe 85B-005.94 23:08 - 13/10" at bounding box center [83, 68] width 43 height 13
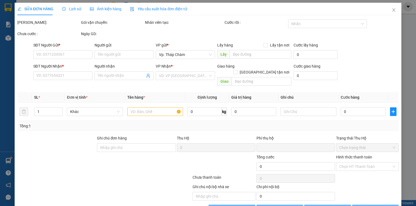
type input "0765168477"
type input "DUNG"
type input "0337415285"
type input "MY VINH"
type input "0"
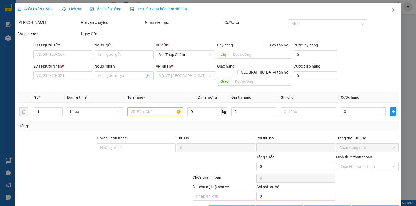
type input "40.000"
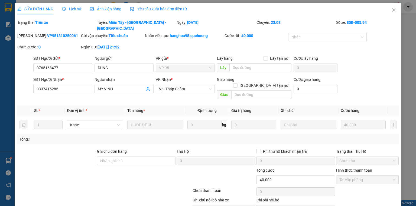
click at [75, 6] on div "Lịch sử" at bounding box center [71, 9] width 19 height 6
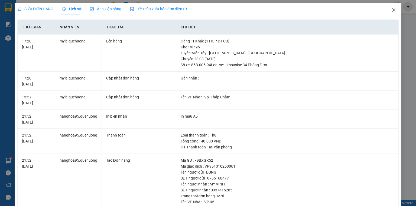
click at [393, 11] on icon "close" at bounding box center [394, 9] width 3 height 3
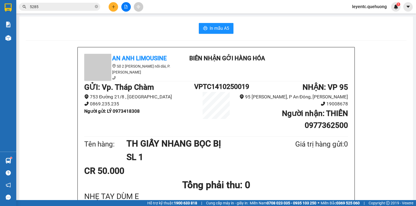
click at [115, 7] on icon "plus" at bounding box center [114, 7] width 4 height 4
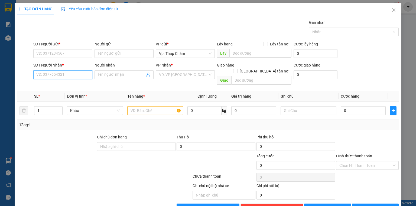
click at [51, 76] on input "SĐT Người Nhận *" at bounding box center [62, 74] width 59 height 9
type input "0395473146"
click at [66, 86] on div "0395473146 - ĐẠI" at bounding box center [62, 85] width 52 height 6
type input "ĐẠI"
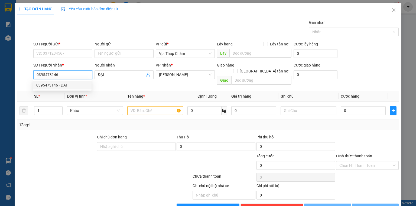
type input "80.000"
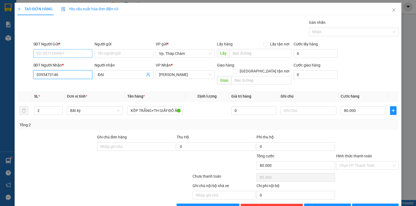
type input "0395473146"
click at [63, 55] on input "SĐT Người Gửi *" at bounding box center [62, 53] width 59 height 9
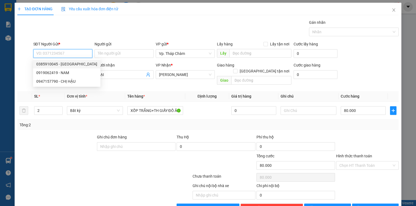
click at [65, 65] on div "0385910045 - HÀ" at bounding box center [66, 64] width 61 height 6
type input "0385910045"
type input "HÀ"
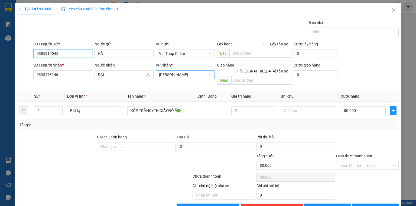
click at [194, 74] on span "[PERSON_NAME]" at bounding box center [185, 75] width 53 height 8
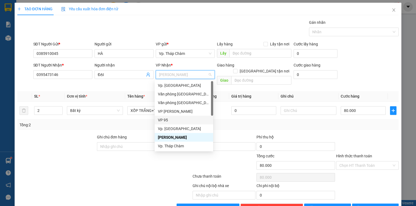
click at [173, 121] on div "VP 95" at bounding box center [184, 120] width 52 height 6
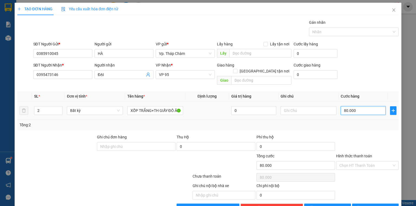
click at [367, 106] on input "80.000" at bounding box center [363, 110] width 45 height 9
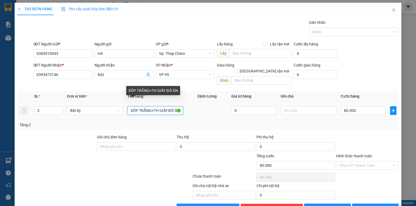
click at [149, 106] on input "XỐP TRẮNG+TH GIẤY ĐỒ ĂN" at bounding box center [155, 110] width 56 height 9
drag, startPoint x: 147, startPoint y: 103, endPoint x: 188, endPoint y: 110, distance: 41.8
click at [188, 110] on tr "2 Bất kỳ XỐP vàng+TH GIẤY ĐỒ ĂN 0 80.000" at bounding box center [207, 111] width 381 height 18
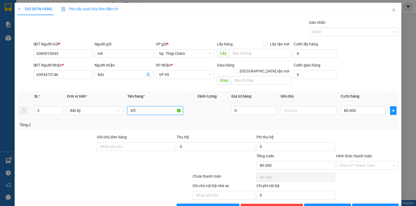
type input "X"
click at [44, 107] on input "2" at bounding box center [48, 111] width 28 height 8
type input "1"
click at [147, 106] on input "text" at bounding box center [155, 110] width 56 height 9
type input "0"
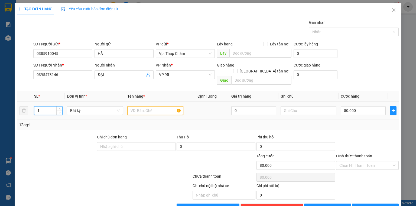
type input "0"
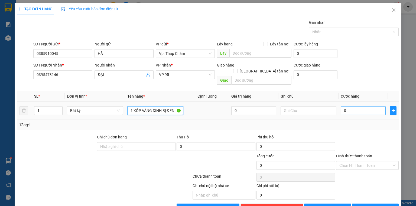
type input "1 XỐP VÀNG DÍNH BỊ ĐEN"
click at [355, 106] on input "0" at bounding box center [363, 110] width 45 height 9
type input "4"
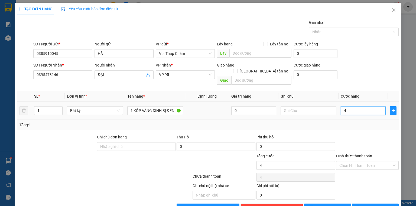
type input "40"
type input "40.000"
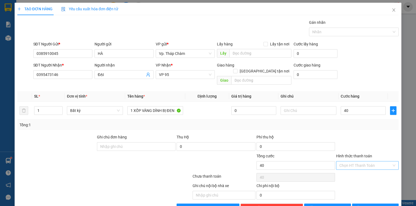
type input "40.000"
click at [367, 162] on input "Hình thức thanh toán" at bounding box center [365, 166] width 52 height 8
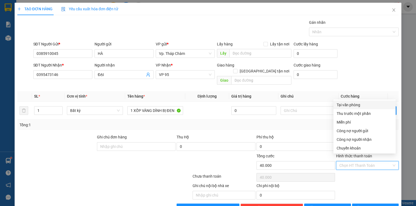
click at [355, 105] on div "Tại văn phòng" at bounding box center [365, 105] width 56 height 6
type input "0"
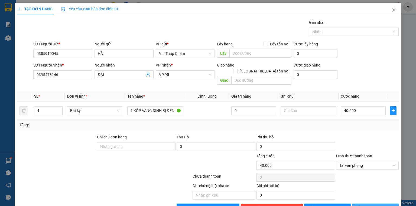
click at [383, 204] on button "Lưu và In" at bounding box center [375, 208] width 47 height 9
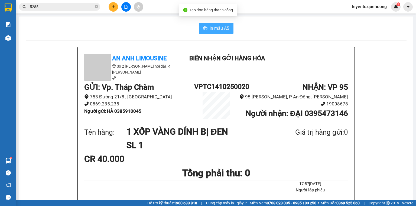
click at [219, 32] on button "In mẫu A5" at bounding box center [216, 28] width 35 height 11
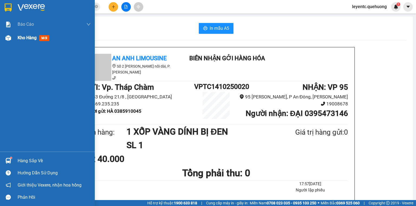
click at [9, 39] on img at bounding box center [8, 38] width 6 height 6
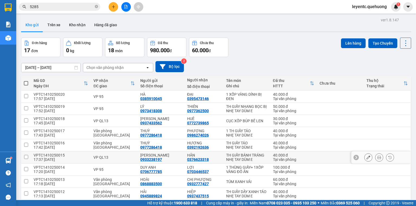
scroll to position [22, 0]
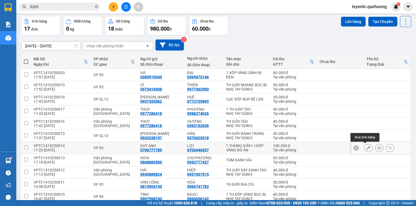
click at [365, 147] on button at bounding box center [369, 148] width 8 height 9
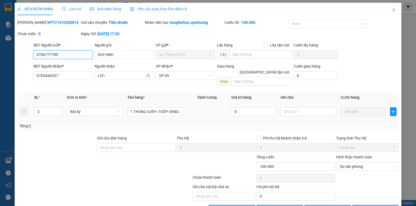
type input "0706777785"
type input "DUY ANH"
type input "0703446537"
type input "LỢI"
type input "0"
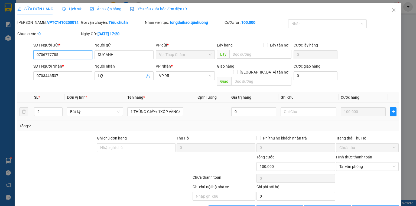
type input "100.000"
click at [392, 9] on icon "close" at bounding box center [394, 10] width 4 height 4
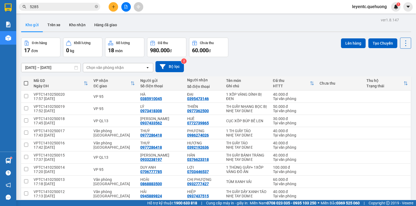
click at [399, 60] on div "12/10/2025 – 14/10/2025 Press the down arrow key to interact with the calendar …" at bounding box center [216, 66] width 390 height 19
click at [312, 55] on div "Đơn hàng 17 đơn Khối lượng 0 kg Số lượng 18 món Đã thu 980.000 đ Chưa thu 60.00…" at bounding box center [216, 48] width 390 height 20
click at [129, 5] on button at bounding box center [125, 6] width 9 height 9
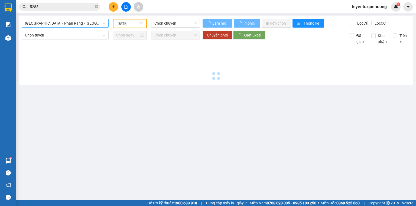
type input "[DATE]"
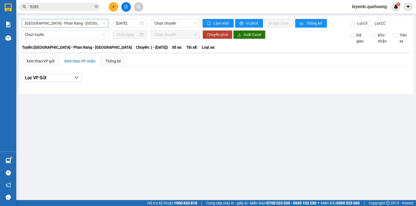
click at [49, 20] on span "Sài Gòn - Phan Rang - Ninh Sơn" at bounding box center [65, 23] width 80 height 8
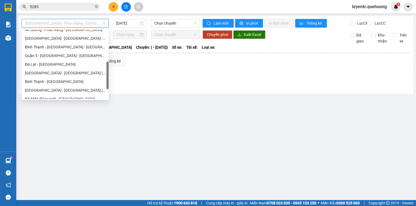
scroll to position [147, 0]
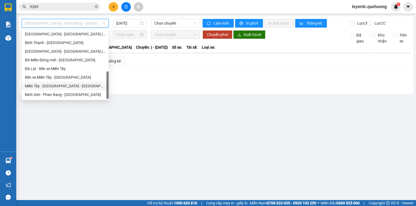
click at [74, 85] on div "Miền Tây - [GEOGRAPHIC_DATA] - [GEOGRAPHIC_DATA]" at bounding box center [65, 86] width 80 height 6
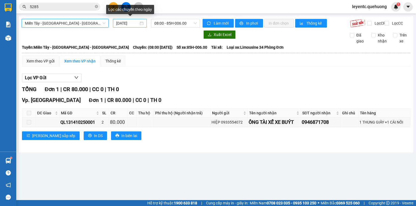
click at [134, 22] on input "[DATE]" at bounding box center [127, 23] width 22 height 6
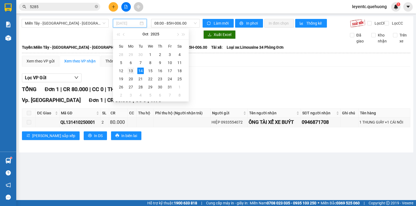
click at [132, 73] on div "13" at bounding box center [131, 71] width 7 height 7
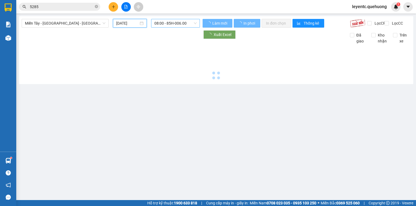
type input "13/10/2025"
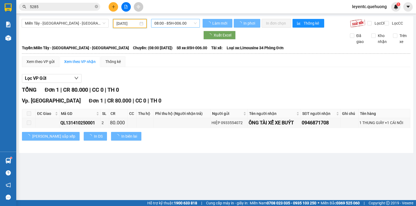
click at [164, 23] on span "08:00 - 85H-006.00" at bounding box center [175, 23] width 43 height 8
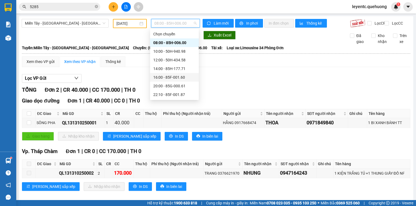
scroll to position [52, 0]
click at [164, 85] on div "23:08 - 85B-005.94" at bounding box center [174, 86] width 42 height 6
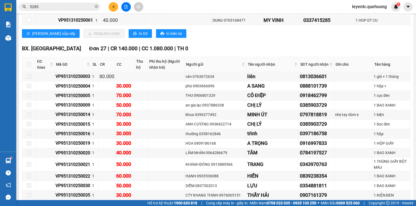
scroll to position [477, 0]
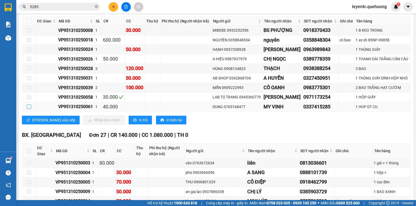
click at [30, 109] on input "checkbox" at bounding box center [29, 107] width 4 height 4
checkbox input "true"
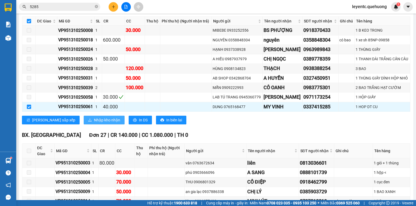
click at [94, 123] on span "Nhập kho nhận" at bounding box center [107, 120] width 26 height 6
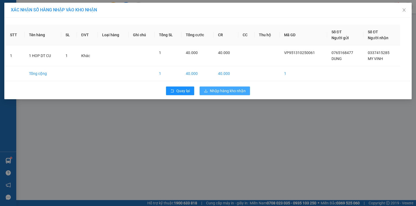
click at [226, 90] on span "Nhập hàng kho nhận" at bounding box center [228, 91] width 36 height 6
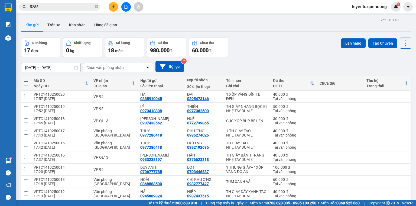
click at [122, 77] on th "VP nhận ĐC giao" at bounding box center [114, 83] width 47 height 14
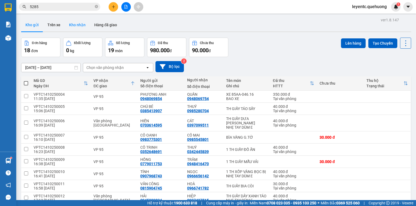
click at [73, 24] on button "Kho nhận" at bounding box center [77, 24] width 25 height 13
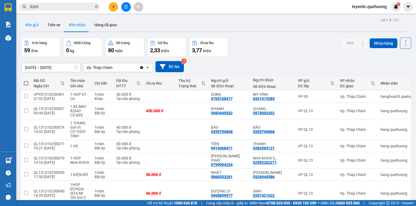
click at [26, 22] on button "Kho gửi" at bounding box center [32, 24] width 22 height 13
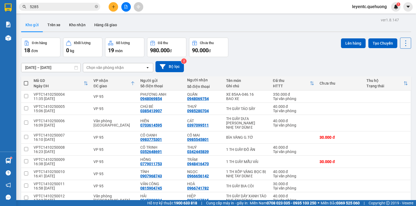
click at [86, 83] on icon at bounding box center [86, 84] width 4 height 4
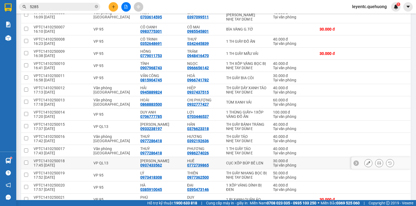
scroll to position [139, 0]
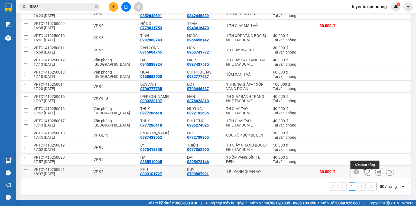
click at [377, 173] on icon at bounding box center [379, 172] width 4 height 4
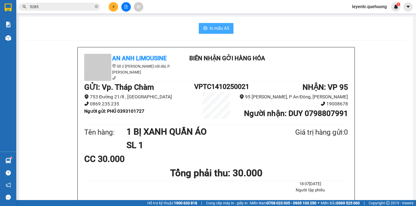
click at [210, 28] on span "In mẫu A5" at bounding box center [220, 28] width 20 height 7
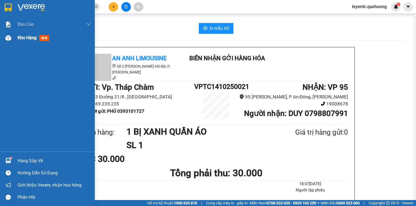
click at [10, 39] on img at bounding box center [8, 38] width 6 height 6
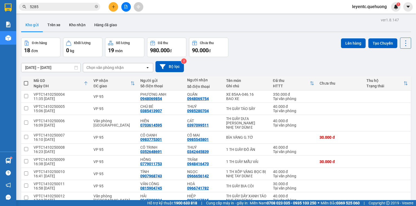
click at [85, 83] on icon at bounding box center [86, 83] width 4 height 4
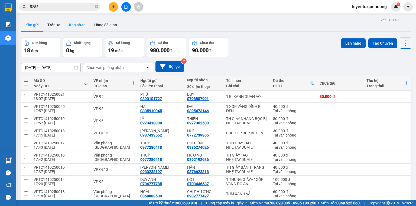
click at [76, 23] on button "Kho nhận" at bounding box center [77, 24] width 25 height 13
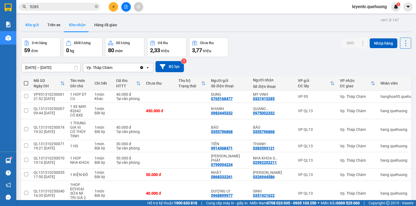
click at [35, 25] on button "Kho gửi" at bounding box center [32, 24] width 22 height 13
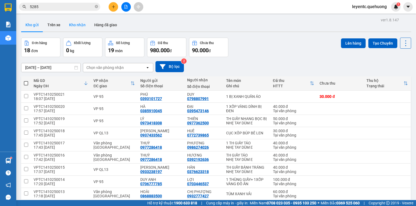
click at [80, 24] on button "Kho nhận" at bounding box center [77, 24] width 25 height 13
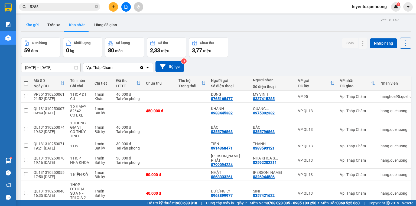
click at [35, 22] on button "Kho gửi" at bounding box center [32, 24] width 22 height 13
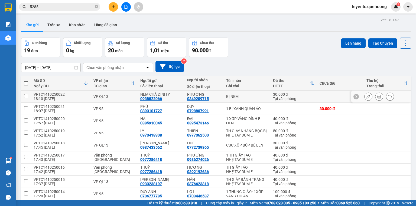
click at [377, 97] on icon at bounding box center [379, 97] width 4 height 4
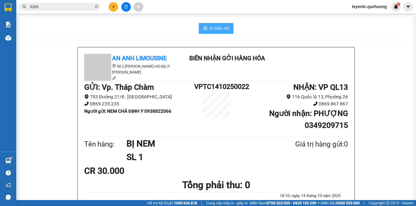
click at [215, 27] on span "In mẫu A5" at bounding box center [220, 28] width 20 height 7
click at [295, 27] on div "In mẫu A5" at bounding box center [216, 28] width 381 height 11
click at [109, 27] on div "In mẫu A5" at bounding box center [216, 28] width 381 height 11
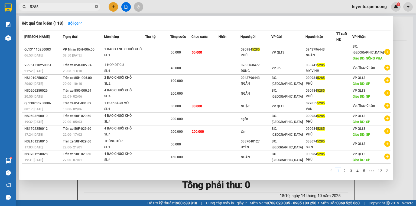
click at [97, 8] on icon "close-circle" at bounding box center [96, 6] width 3 height 3
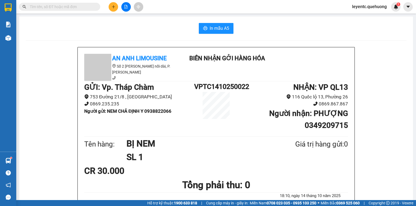
paste input "ADV1310250001"
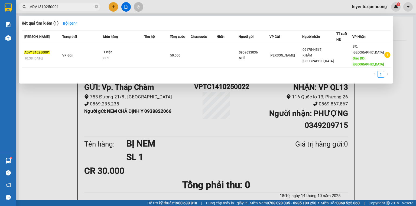
type input "ADV1310250001"
click at [39, 103] on div at bounding box center [208, 103] width 416 height 206
click at [60, 7] on input "ADV1310250001" at bounding box center [62, 7] width 64 height 6
click at [113, 5] on div at bounding box center [208, 103] width 416 height 206
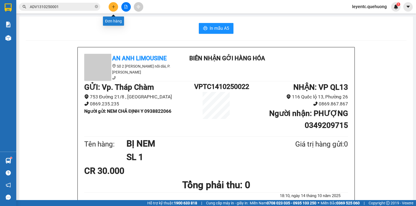
click at [113, 11] on button at bounding box center [113, 6] width 9 height 9
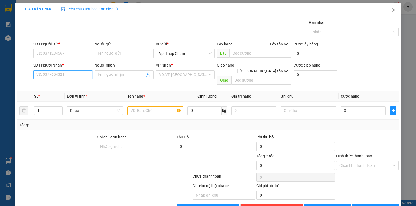
click at [78, 71] on input "SĐT Người Nhận *" at bounding box center [62, 74] width 59 height 9
type input "0901442142"
click at [108, 75] on input "Người nhận" at bounding box center [121, 75] width 47 height 6
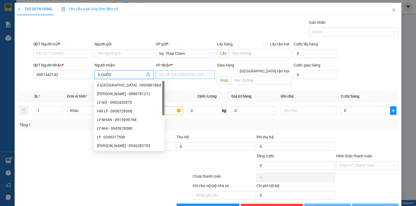
type input "A QUỐC"
click at [177, 75] on input "search" at bounding box center [183, 75] width 49 height 8
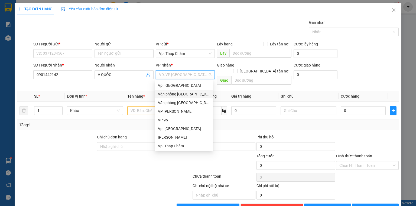
click at [180, 95] on div "Văn phòng [GEOGRAPHIC_DATA]" at bounding box center [184, 94] width 52 height 6
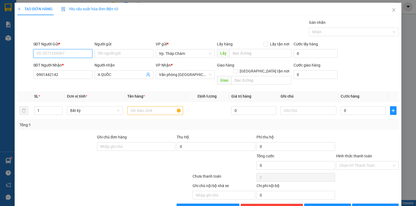
click at [75, 56] on input "SĐT Người Gửi *" at bounding box center [62, 53] width 59 height 9
type input "0946069175"
click at [61, 63] on div "0946069175 - THỊNH" at bounding box center [62, 64] width 52 height 6
type input "THỊNH"
type input "40.000"
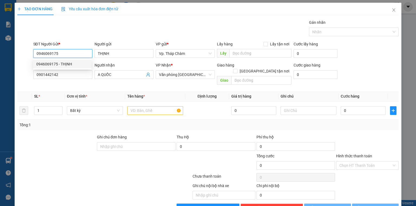
type input "40.000"
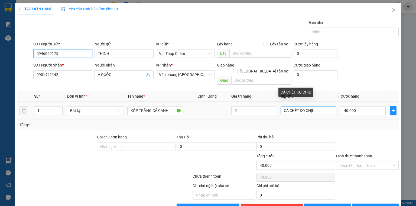
type input "0946069175"
click at [281, 106] on input "CÁ CHẾT KO CHỊU" at bounding box center [309, 110] width 56 height 9
type input "ĐÃCÁ CHẾT KO CHỊU"
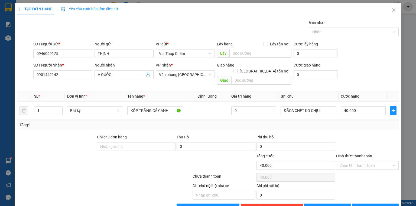
click at [263, 134] on div "Ghi chú đơn hàng Thu Hộ 0 Phí thu hộ 0" at bounding box center [208, 143] width 383 height 19
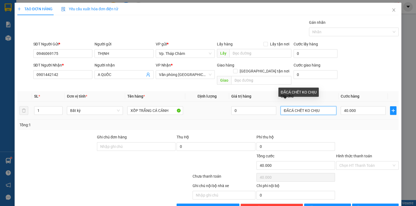
click at [306, 106] on input "ĐÃCÁ CHẾT KO CHỊU" at bounding box center [309, 110] width 56 height 9
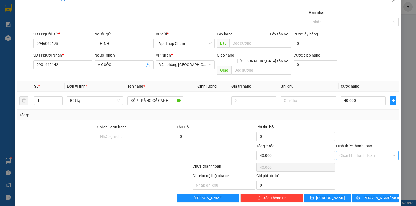
click at [364, 152] on input "Hình thức thanh toán" at bounding box center [365, 156] width 52 height 8
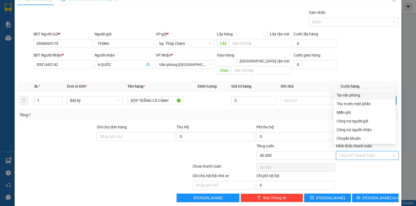
click at [348, 94] on div "Tại văn phòng" at bounding box center [365, 95] width 56 height 6
type input "0"
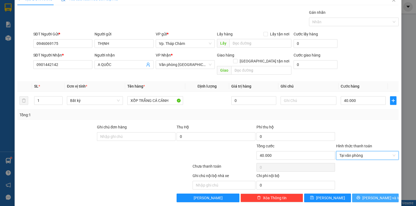
click at [370, 195] on span "Lưu và In" at bounding box center [382, 198] width 38 height 6
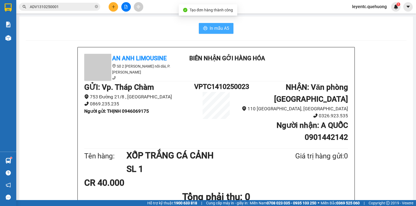
click at [216, 29] on span "In mẫu A5" at bounding box center [220, 28] width 20 height 7
click at [125, 123] on div "GỬI : Vp. Tháp Chàm 753 Đường 21/8 , Phường Bảo An 0869.235.235 Người gửi : THỊ…" at bounding box center [216, 115] width 264 height 66
drag, startPoint x: 63, startPoint y: 29, endPoint x: 70, endPoint y: 24, distance: 8.6
click at [63, 29] on div "In mẫu A5" at bounding box center [216, 28] width 381 height 11
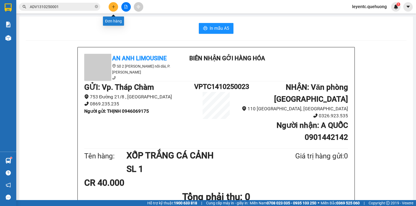
click at [115, 8] on icon "plus" at bounding box center [114, 7] width 4 height 4
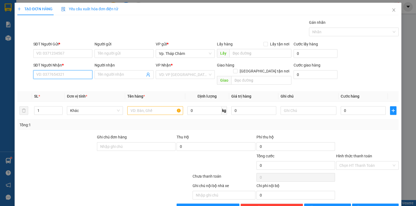
click at [78, 78] on input "SĐT Người Nhận *" at bounding box center [62, 74] width 59 height 9
click at [76, 83] on div "0388254673 - EM HOA" at bounding box center [62, 85] width 52 height 6
type input "0388254673"
type input "EM HOA"
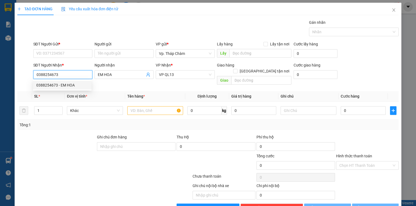
type input "50.000"
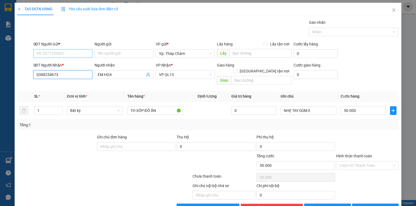
type input "0388254673"
click at [68, 54] on input "SĐT Người Gửi *" at bounding box center [62, 53] width 59 height 9
click at [77, 74] on div "0968855009 - MẸ HỒNG" at bounding box center [66, 73] width 60 height 6
type input "0968855009"
type input "MẸ HỒNG"
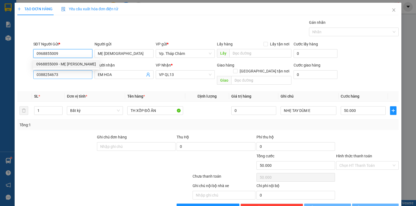
type input "40.000"
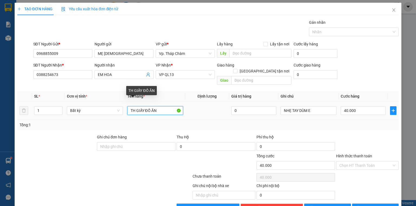
click at [133, 106] on input "TH GIẤY ĐỒ ĂN" at bounding box center [155, 110] width 56 height 9
drag, startPoint x: 163, startPoint y: 103, endPoint x: 114, endPoint y: 119, distance: 52.0
click at [114, 119] on div "SL * Đơn vị tính * Tên hàng * Định lượng Giá trị hàng Ghi chú Cước hàng 1 Bất k…" at bounding box center [207, 110] width 381 height 39
type input "1TH XỐP ĐỒ ĂN"
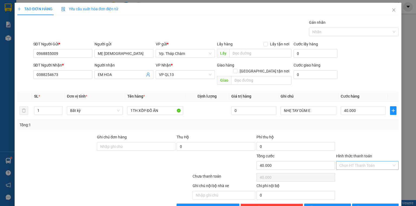
click at [380, 162] on input "Hình thức thanh toán" at bounding box center [365, 166] width 52 height 8
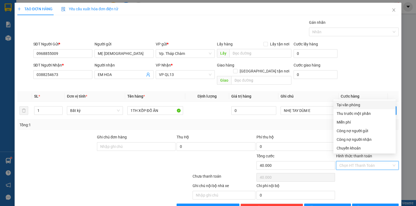
click at [365, 103] on div "Tại văn phòng" at bounding box center [365, 105] width 56 height 6
type input "0"
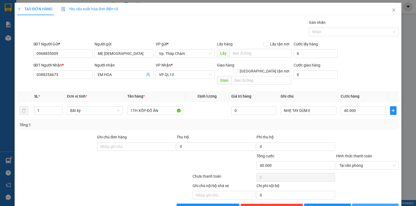
click at [377, 205] on span "Lưu và In" at bounding box center [382, 208] width 38 height 6
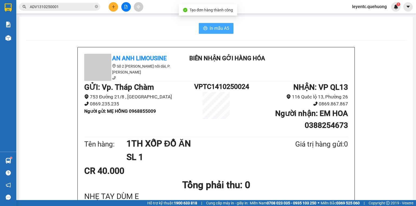
click at [223, 26] on span "In mẫu A5" at bounding box center [220, 28] width 20 height 7
click at [75, 8] on input "ADV1310250001" at bounding box center [62, 7] width 64 height 6
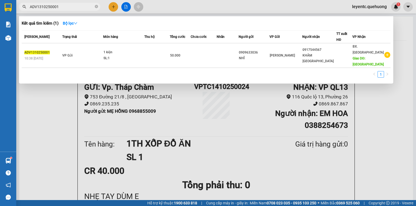
click at [113, 6] on div at bounding box center [208, 103] width 416 height 206
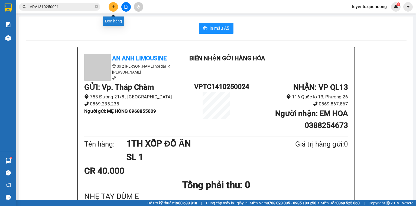
click at [111, 8] on button at bounding box center [113, 6] width 9 height 9
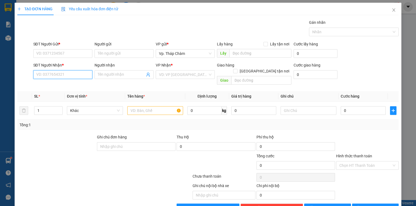
click at [60, 76] on input "SĐT Người Nhận *" at bounding box center [62, 74] width 59 height 9
type input "0908767259"
click at [58, 84] on div "0908767259 - MY" at bounding box center [62, 85] width 52 height 6
type input "MY"
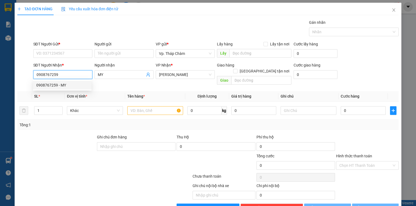
type input "70.000"
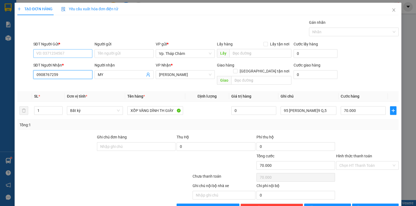
type input "0908767259"
click at [60, 54] on input "SĐT Người Gửi *" at bounding box center [62, 53] width 59 height 9
click at [56, 64] on div "0839288992 - THƯ" at bounding box center [62, 64] width 52 height 6
type input "0839288992"
type input "THƯ"
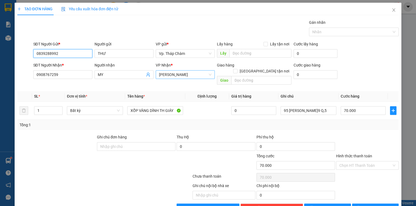
click at [192, 76] on span "[PERSON_NAME]" at bounding box center [185, 75] width 53 height 8
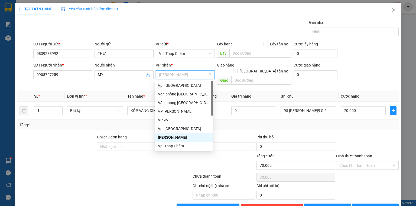
click at [192, 76] on span "[PERSON_NAME]" at bounding box center [185, 75] width 53 height 8
click at [163, 120] on div "VP 95" at bounding box center [184, 120] width 52 height 6
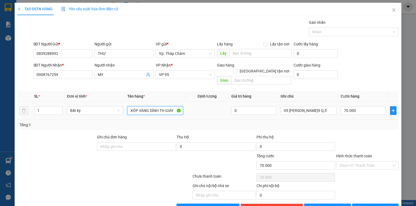
drag, startPoint x: 130, startPoint y: 104, endPoint x: 184, endPoint y: 106, distance: 54.5
click at [184, 106] on tr "1 Bất kỳ XỐP VÀNG DÍNH TH GIÁY 0 95 NGUYỄN DUY DƯƠNG P.9 Q,5 70.000" at bounding box center [207, 111] width 381 height 18
type input "1"
type input "X"
type input "TH XỐP DÍNH BỊ QUẦN ÁO"
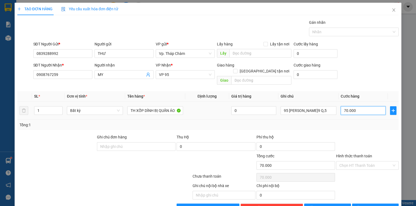
click at [357, 106] on input "70.000" at bounding box center [363, 110] width 45 height 9
type input "6"
type input "60"
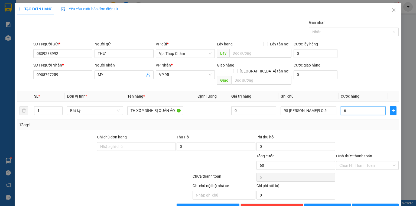
type input "60"
type input "60.000"
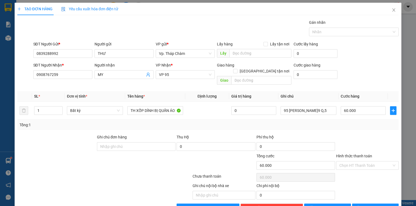
click at [365, 176] on div "Chọn HT Thanh Toán" at bounding box center [368, 177] width 64 height 11
click at [362, 162] on input "Hình thức thanh toán" at bounding box center [365, 166] width 52 height 8
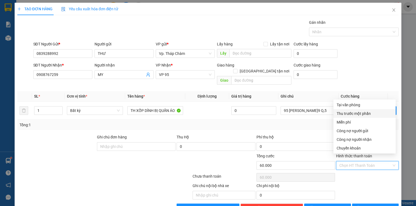
click at [350, 114] on div "Thu trước một phần" at bounding box center [365, 114] width 56 height 6
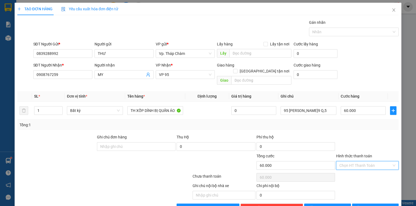
click at [376, 162] on input "Hình thức thanh toán" at bounding box center [365, 166] width 52 height 8
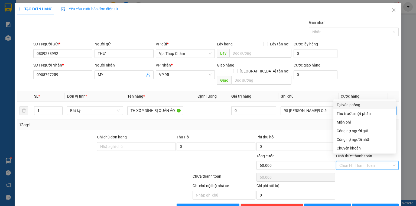
click at [354, 105] on div "Tại văn phòng" at bounding box center [365, 105] width 56 height 6
type input "0"
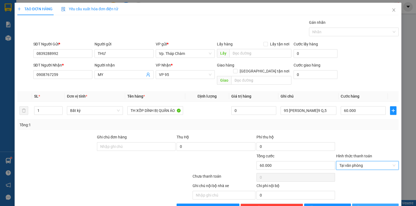
click at [371, 205] on span "Lưu và In" at bounding box center [382, 208] width 38 height 6
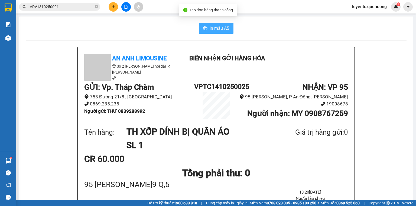
click at [222, 25] on span "In mẫu A5" at bounding box center [220, 28] width 20 height 7
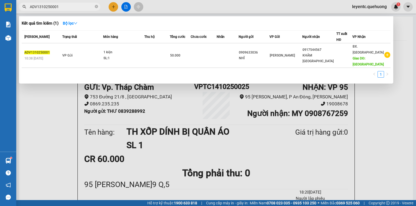
click at [64, 7] on input "ADV1310250001" at bounding box center [62, 7] width 64 height 6
click at [112, 125] on div at bounding box center [208, 103] width 416 height 206
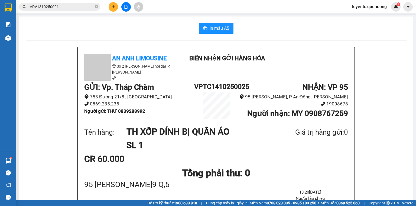
click at [165, 110] on li "Người gửi : THƯ 0839288992" at bounding box center [139, 111] width 110 height 7
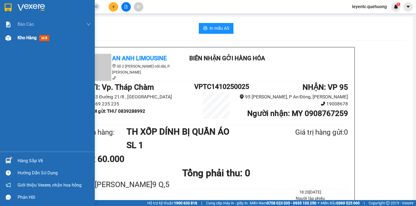
click at [7, 39] on img at bounding box center [8, 38] width 6 height 6
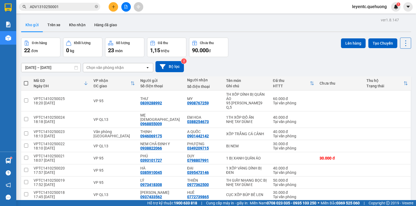
click at [256, 59] on div "12/10/2025 – 14/10/2025 Press the down arrow key to interact with the calendar …" at bounding box center [216, 66] width 390 height 19
click at [57, 25] on button "Trên xe" at bounding box center [54, 24] width 22 height 13
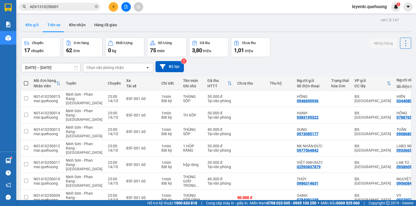
click at [31, 25] on button "Kho gửi" at bounding box center [32, 24] width 22 height 13
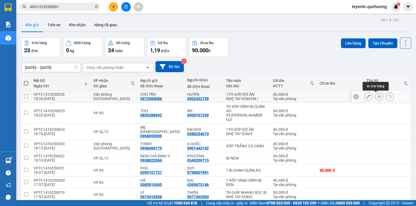
click at [377, 96] on icon at bounding box center [379, 97] width 4 height 4
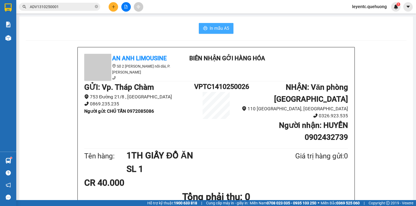
click at [228, 26] on button "In mẫu A5" at bounding box center [216, 28] width 35 height 11
click at [115, 7] on button at bounding box center [113, 6] width 9 height 9
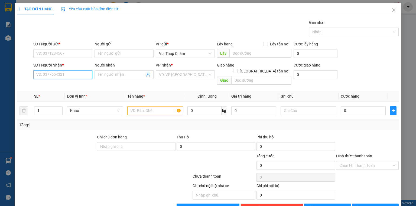
click at [67, 73] on input "SĐT Người Nhận *" at bounding box center [62, 74] width 59 height 9
click at [59, 76] on input "SĐT Người Nhận *" at bounding box center [62, 74] width 59 height 9
click at [74, 75] on input "SĐT Người Nhận *" at bounding box center [62, 74] width 59 height 9
type input "0964454164"
click at [52, 86] on div "0964454164 - LÂM" at bounding box center [62, 85] width 52 height 6
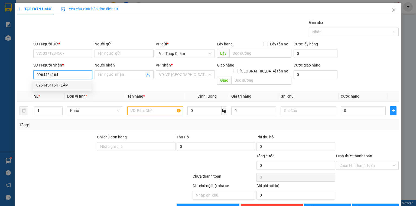
type input "LÂM"
type input "30.000"
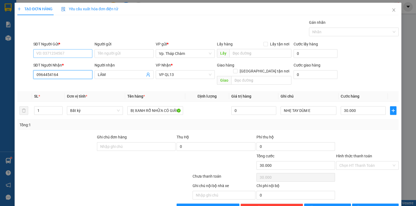
type input "0964454164"
click at [55, 53] on input "SĐT Người Gửi *" at bounding box center [62, 53] width 59 height 9
click at [54, 62] on div "0945177763 - BA SƠN" at bounding box center [66, 64] width 61 height 6
type input "0945177763"
type input "BA SƠN"
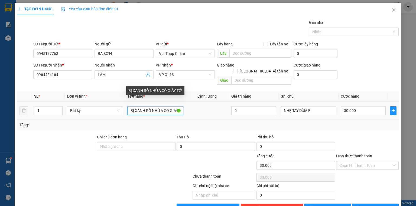
click at [144, 106] on input "BỊ XANH RỔ NHỮA CÓ GIẤY TỜ" at bounding box center [155, 110] width 56 height 9
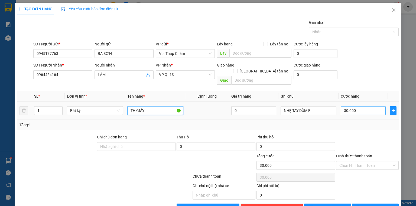
type input "TH GIẤY"
drag, startPoint x: 365, startPoint y: 108, endPoint x: 366, endPoint y: 105, distance: 3.1
click at [365, 108] on input "30.000" at bounding box center [363, 110] width 45 height 9
type input "0"
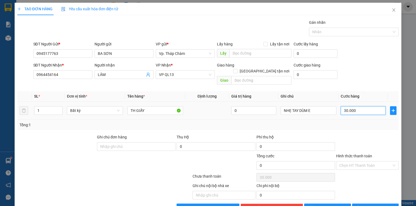
type input "0"
type input "4"
type input "04"
type input "40"
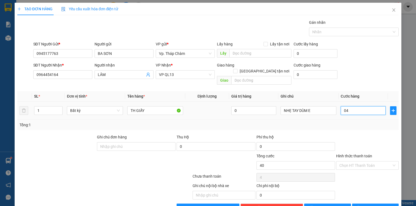
type input "40"
type input "040"
type input "40.000"
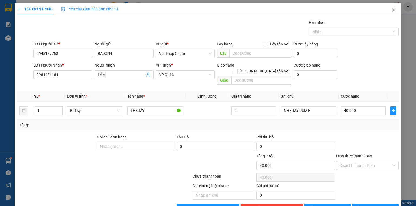
click at [336, 125] on div "Transit Pickup Surcharge Ids Transit Deliver Surcharge Ids Transit Deliver Surc…" at bounding box center [207, 116] width 381 height 193
click at [161, 106] on input "TH GIẤY" at bounding box center [155, 110] width 56 height 9
click at [147, 106] on input "TH GIẤY" at bounding box center [155, 110] width 56 height 9
type input "TH GIẤY GỐI MỀN"
click at [339, 162] on input "Hình thức thanh toán" at bounding box center [365, 166] width 52 height 8
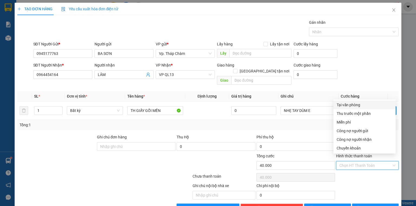
click at [346, 108] on div "Tại văn phòng" at bounding box center [365, 105] width 62 height 9
type input "0"
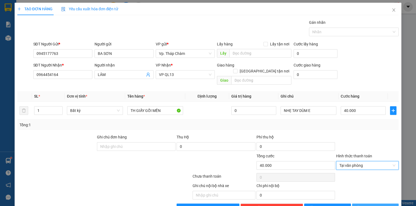
click at [366, 204] on button "Lưu và In" at bounding box center [375, 208] width 47 height 9
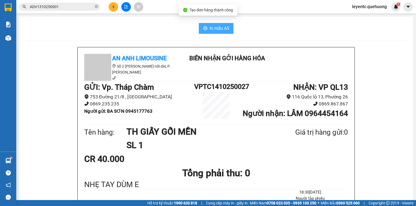
click at [228, 28] on button "In mẫu A5" at bounding box center [216, 28] width 35 height 11
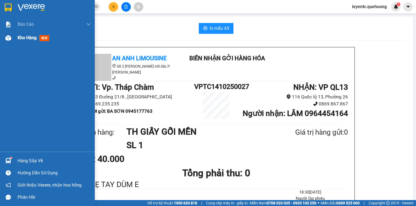
click at [11, 36] on img at bounding box center [8, 38] width 6 height 6
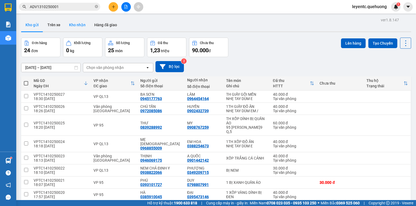
click at [74, 26] on button "Kho nhận" at bounding box center [77, 24] width 25 height 13
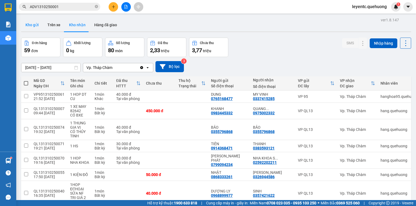
click at [35, 25] on button "Kho gửi" at bounding box center [32, 24] width 22 height 13
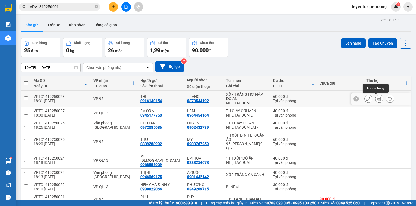
click at [377, 96] on button at bounding box center [380, 98] width 8 height 9
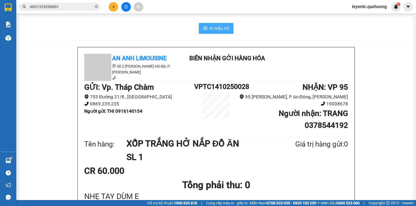
click at [214, 26] on span "In mẫu A5" at bounding box center [220, 28] width 20 height 7
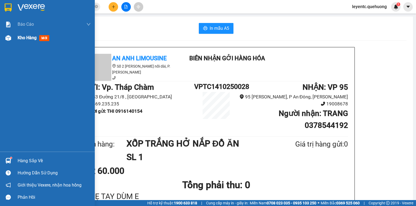
click at [14, 40] on div "Kho hàng mới" at bounding box center [47, 38] width 95 height 14
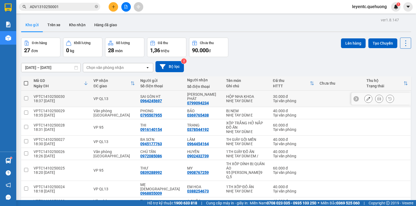
click at [377, 97] on icon at bounding box center [379, 99] width 4 height 4
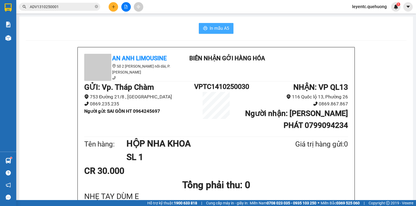
click at [223, 26] on span "In mẫu A5" at bounding box center [220, 28] width 20 height 7
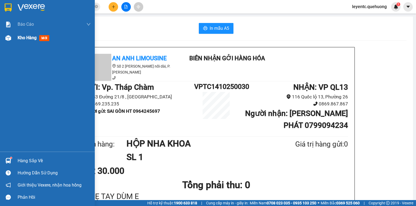
click at [26, 41] on div "Kho hàng mới" at bounding box center [35, 37] width 34 height 7
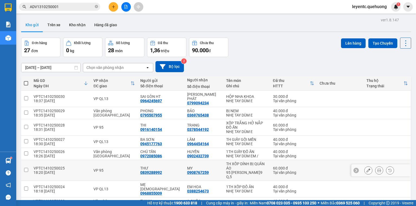
scroll to position [22, 0]
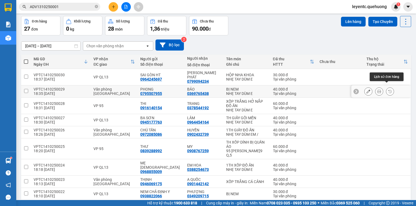
click at [388, 90] on icon at bounding box center [390, 92] width 4 height 4
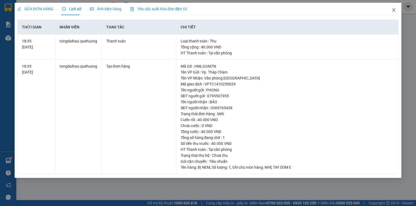
click at [395, 11] on icon "close" at bounding box center [394, 10] width 4 height 4
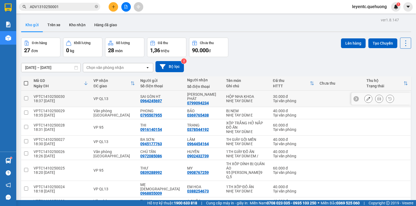
scroll to position [22, 0]
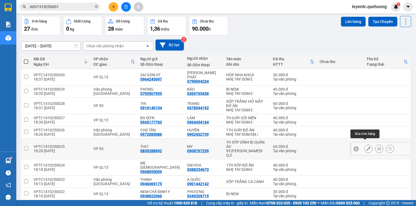
click at [367, 144] on button at bounding box center [369, 148] width 8 height 9
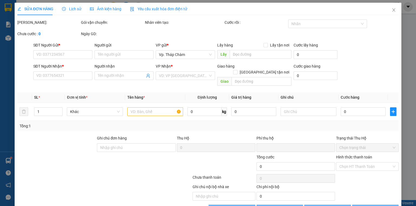
type input "0839288992"
type input "THƯ"
type input "0908767259"
type input "MY"
type input "0"
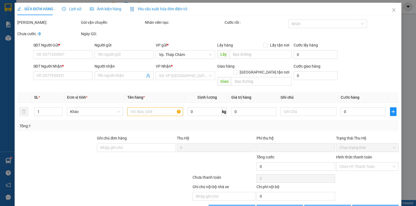
type input "60.000"
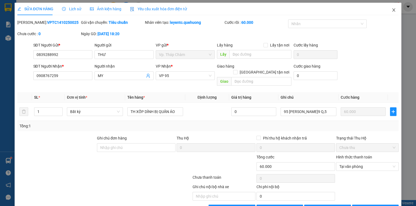
click at [392, 11] on icon "close" at bounding box center [394, 10] width 4 height 4
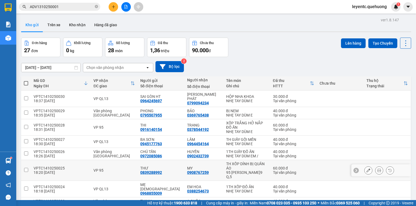
scroll to position [22, 0]
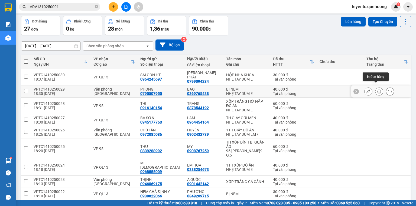
click at [378, 87] on button at bounding box center [380, 91] width 8 height 9
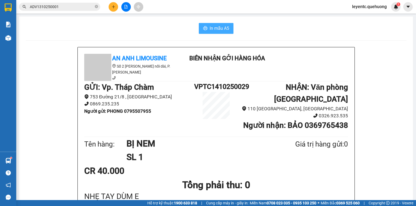
click at [210, 30] on span "In mẫu A5" at bounding box center [220, 28] width 20 height 7
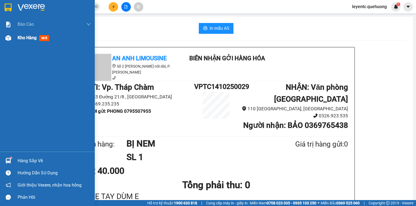
click at [9, 38] on img at bounding box center [8, 38] width 6 height 6
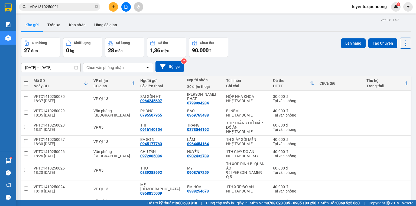
drag, startPoint x: 295, startPoint y: 40, endPoint x: 292, endPoint y: 46, distance: 7.2
click at [295, 40] on div "Đơn hàng 27 đơn Khối lượng 0 kg Số lượng 28 món Đã thu 1,36 triệu Chưa thu 90.0…" at bounding box center [216, 48] width 390 height 20
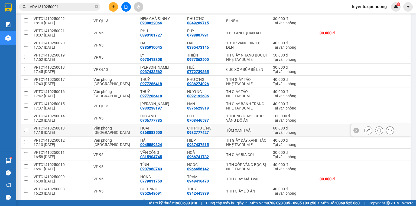
scroll to position [261, 0]
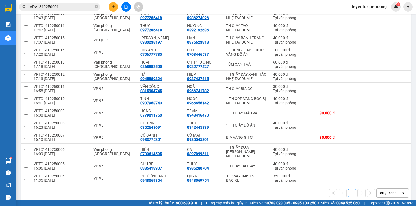
click at [60, 190] on div "1 80 / trang open" at bounding box center [216, 193] width 386 height 9
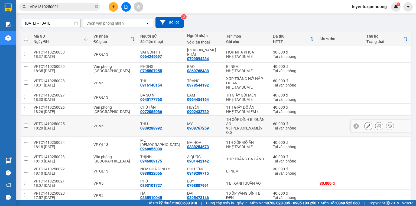
scroll to position [0, 0]
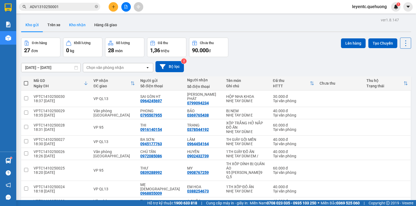
click at [74, 24] on button "Kho nhận" at bounding box center [77, 24] width 25 height 13
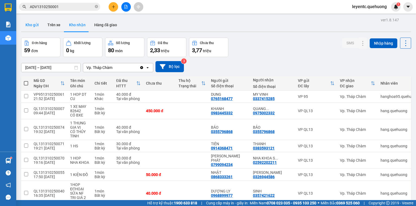
click at [37, 25] on button "Kho gửi" at bounding box center [32, 24] width 22 height 13
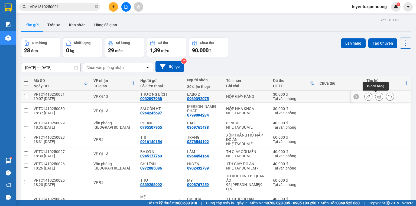
click at [377, 97] on button at bounding box center [380, 96] width 8 height 9
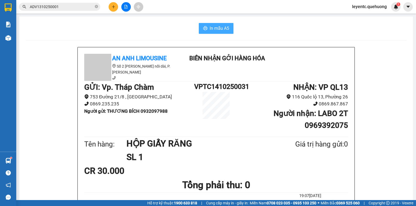
click at [215, 30] on span "In mẫu A5" at bounding box center [220, 28] width 20 height 7
click at [256, 31] on div "In mẫu A5" at bounding box center [216, 28] width 381 height 11
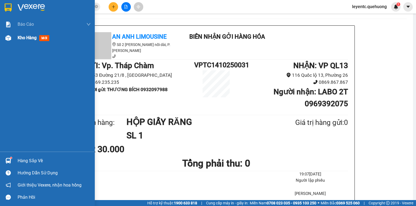
click at [39, 36] on div "Kho hàng mới" at bounding box center [35, 37] width 34 height 7
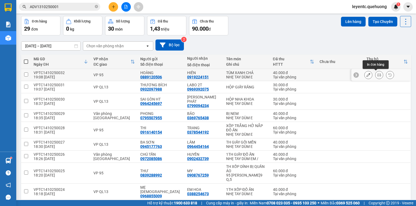
click at [377, 76] on icon at bounding box center [379, 75] width 4 height 4
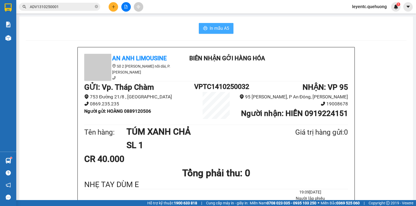
click at [220, 23] on button "In mẫu A5" at bounding box center [216, 28] width 35 height 11
click at [114, 5] on icon "plus" at bounding box center [113, 6] width 0 height 3
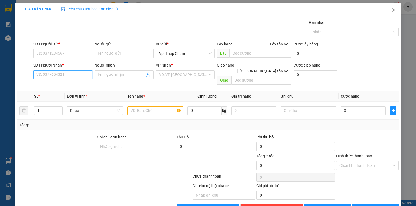
click at [65, 74] on input "SĐT Người Nhận *" at bounding box center [62, 74] width 59 height 9
click at [61, 74] on input "932" at bounding box center [62, 74] width 59 height 9
type input "9"
type input "0932777427"
click at [70, 85] on div "0932777427 - CHỊ PHƯỢNG" at bounding box center [62, 85] width 52 height 6
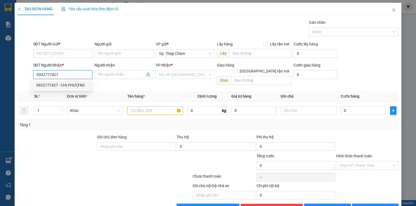
type input "CHỊ PHƯỢNG"
type input "60.000"
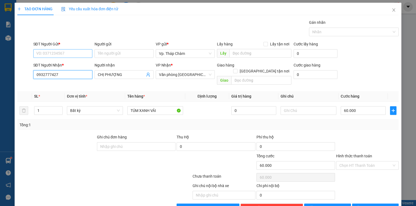
type input "0932777427"
click at [66, 52] on input "SĐT Người Gửi *" at bounding box center [62, 53] width 59 height 9
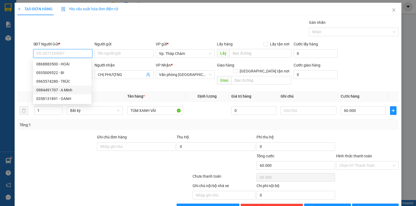
click at [76, 91] on div "0984491707 - A Minh" at bounding box center [62, 90] width 52 height 6
type input "0984491707"
type input "A Minh"
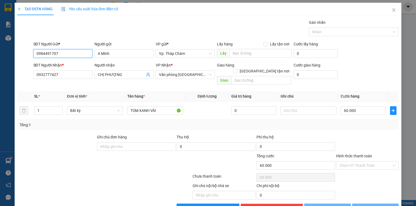
type input "130.000"
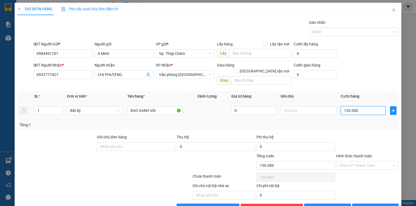
click at [359, 106] on input "130.000" at bounding box center [363, 110] width 45 height 9
type input "1"
type input "18"
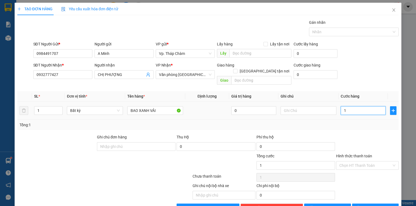
type input "18"
type input "180"
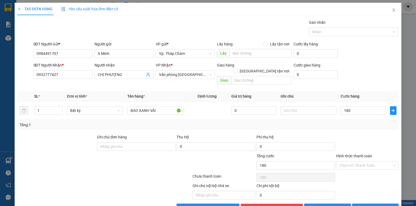
type input "180.000"
click at [363, 139] on div at bounding box center [368, 143] width 64 height 19
click at [359, 162] on input "Hình thức thanh toán" at bounding box center [365, 166] width 52 height 8
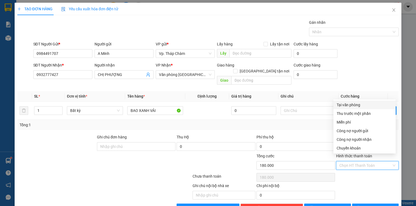
click at [340, 107] on div "Tại văn phòng" at bounding box center [365, 105] width 56 height 6
type input "0"
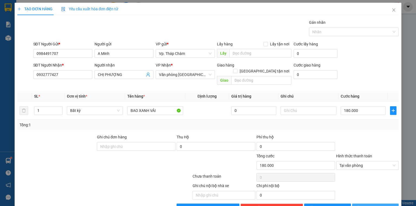
click at [381, 204] on button "Lưu và In" at bounding box center [375, 208] width 47 height 9
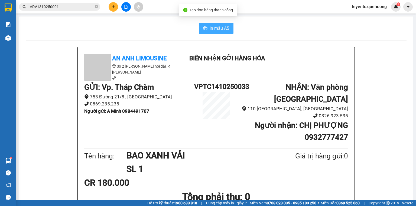
click at [218, 25] on span "In mẫu A5" at bounding box center [220, 28] width 20 height 7
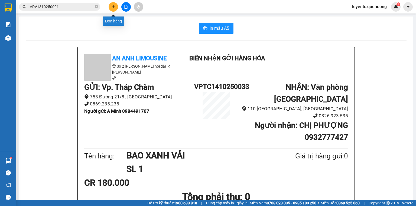
click at [112, 6] on icon "plus" at bounding box center [114, 7] width 4 height 4
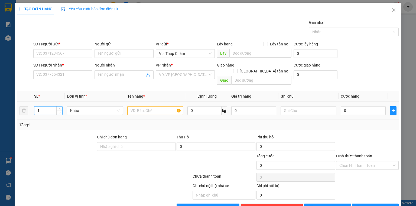
click at [54, 107] on input "1" at bounding box center [48, 111] width 28 height 8
type input "2"
click at [72, 74] on input "SĐT Người Nhận *" at bounding box center [62, 74] width 59 height 9
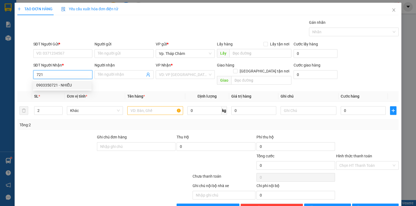
click at [66, 87] on div "0903350721 - NHIỄU" at bounding box center [62, 85] width 52 height 6
type input "0903350721"
type input "NHIỄU"
type input "150.000"
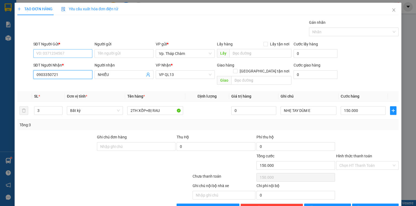
type input "0903350721"
click at [62, 52] on input "SĐT Người Gửi *" at bounding box center [62, 53] width 59 height 9
click at [70, 63] on div "0325976687 - HẰNG" at bounding box center [62, 64] width 52 height 6
type input "0325976687"
type input "HẰNG"
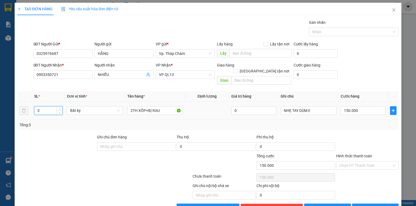
click at [49, 107] on input "3" at bounding box center [48, 111] width 28 height 8
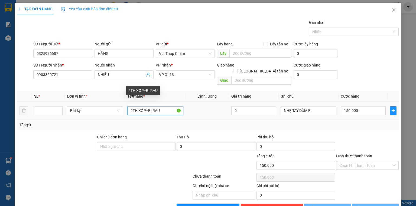
drag, startPoint x: 170, startPoint y: 104, endPoint x: 132, endPoint y: 111, distance: 38.5
click at [104, 127] on div "Transit Pickup Surcharge Ids Transit Deliver Surcharge Ids Transit Deliver Surc…" at bounding box center [207, 116] width 381 height 193
type input "0"
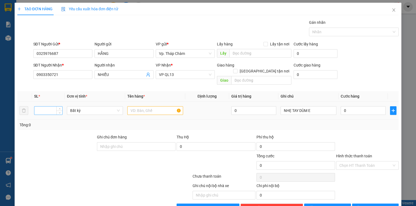
click at [46, 107] on input "number" at bounding box center [48, 111] width 28 height 8
type input "2"
drag, startPoint x: 144, startPoint y: 101, endPoint x: 145, endPoint y: 104, distance: 3.3
click at [144, 106] on input "text" at bounding box center [155, 110] width 56 height 9
type input "1"
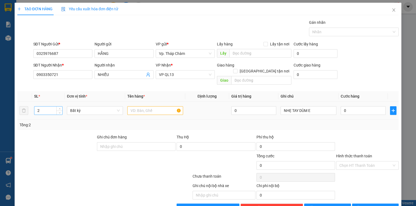
click at [52, 107] on input "2" at bounding box center [48, 111] width 28 height 8
click at [143, 106] on input "text" at bounding box center [155, 110] width 56 height 9
type input "2TH XỐP+TH GIẤY+ BỊ HÀNH"
click at [44, 107] on input "number" at bounding box center [48, 111] width 28 height 8
type input "4"
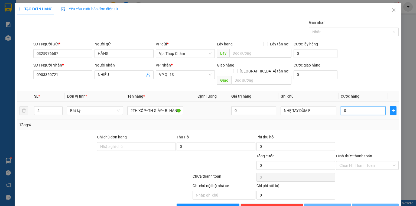
click at [350, 106] on input "0" at bounding box center [363, 110] width 45 height 9
type input "1"
type input "19"
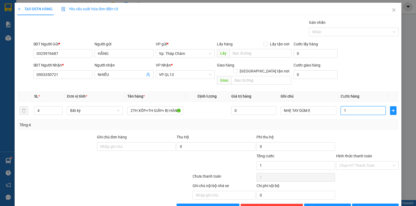
type input "19"
type input "190"
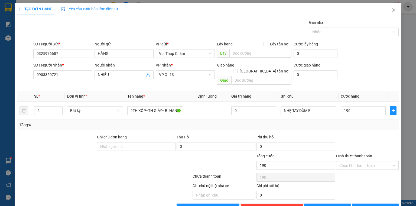
type input "190.000"
drag, startPoint x: 370, startPoint y: 142, endPoint x: 367, endPoint y: 147, distance: 5.5
click at [369, 142] on div at bounding box center [368, 143] width 64 height 19
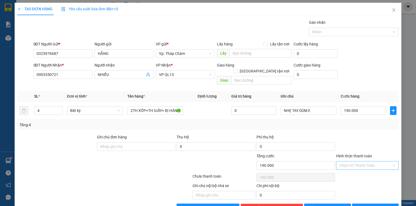
click at [365, 162] on input "Hình thức thanh toán" at bounding box center [365, 166] width 52 height 8
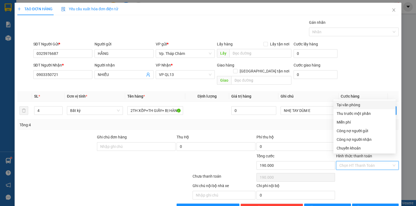
click at [348, 106] on div "Tại văn phòng" at bounding box center [365, 105] width 56 height 6
type input "0"
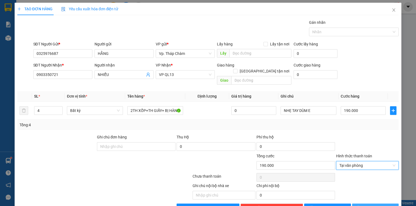
click at [380, 205] on span "Lưu và In" at bounding box center [382, 208] width 38 height 6
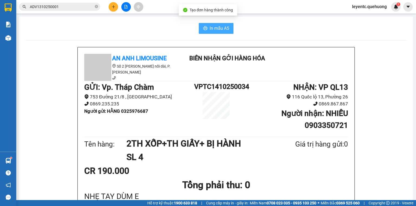
click at [219, 26] on span "In mẫu A5" at bounding box center [220, 28] width 20 height 7
click at [229, 24] on button "In mẫu A5" at bounding box center [216, 28] width 35 height 11
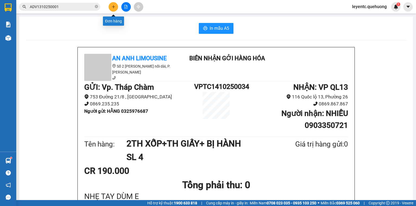
click at [110, 6] on button at bounding box center [113, 6] width 9 height 9
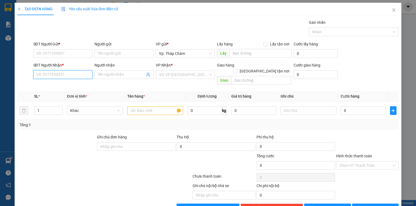
click at [50, 76] on input "SĐT Người Nhận *" at bounding box center [62, 74] width 59 height 9
type input "0"
click at [42, 76] on input "091736" at bounding box center [62, 74] width 59 height 9
click at [73, 85] on div "0911736752 - HOA" at bounding box center [62, 85] width 52 height 6
type input "0911736752"
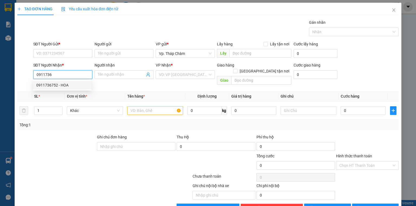
type input "HOA"
type input "80.000"
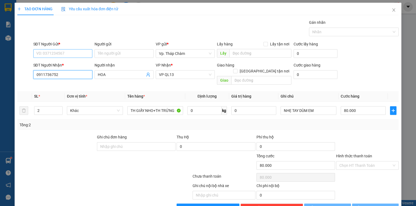
type input "0911736752"
click at [71, 53] on input "SĐT Người Gửi *" at bounding box center [62, 53] width 59 height 9
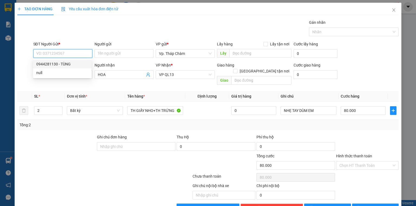
click at [72, 65] on div "0944281130 - TÙNG" at bounding box center [62, 64] width 52 height 6
type input "0944281130"
type input "TÙNG"
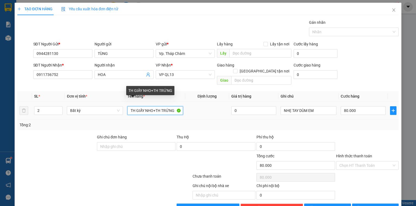
drag, startPoint x: 155, startPoint y: 104, endPoint x: 175, endPoint y: 104, distance: 19.8
click at [175, 106] on input "TH GIẤY NHO+TH TRỨNG" at bounding box center [155, 110] width 56 height 9
type input "TH GIẤY NHO+BỊ MẮM"
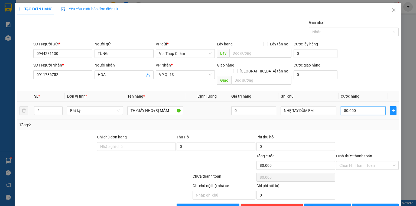
click at [363, 108] on input "80.000" at bounding box center [363, 110] width 45 height 9
type input "6"
type input "60"
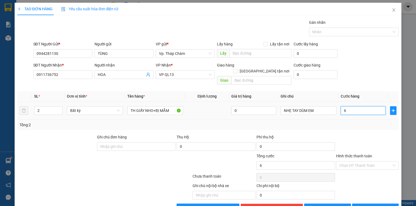
type input "60"
type input "60.000"
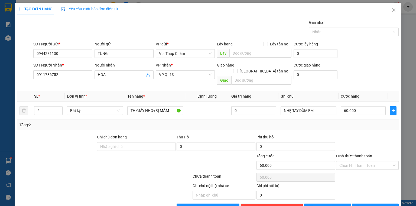
click at [357, 134] on div at bounding box center [368, 143] width 64 height 19
click at [361, 162] on input "Hình thức thanh toán" at bounding box center [365, 166] width 52 height 8
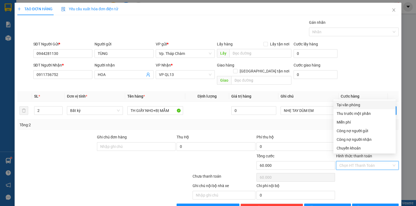
click at [355, 104] on div "Tại văn phòng" at bounding box center [365, 105] width 56 height 6
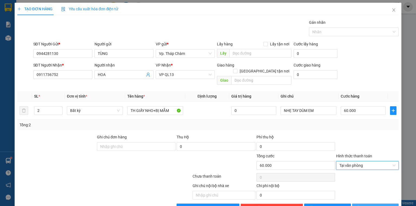
click at [376, 205] on span "Lưu và In" at bounding box center [382, 208] width 38 height 6
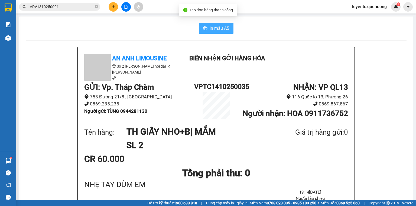
click at [219, 28] on span "In mẫu A5" at bounding box center [220, 28] width 20 height 7
click at [212, 26] on span "In mẫu A5" at bounding box center [220, 28] width 20 height 7
click at [219, 27] on span "In mẫu A5" at bounding box center [220, 28] width 20 height 7
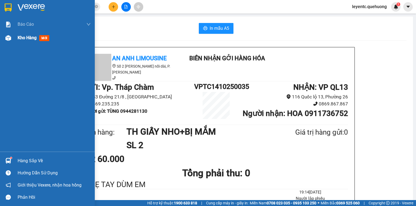
click at [12, 36] on div at bounding box center [8, 37] width 9 height 9
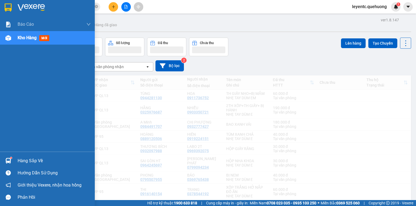
click at [12, 36] on div at bounding box center [8, 37] width 9 height 9
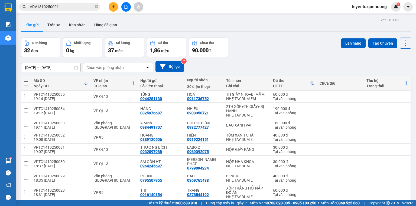
click at [25, 83] on span at bounding box center [26, 83] width 4 height 4
click at [26, 81] on input "checkbox" at bounding box center [26, 81] width 0 height 0
checkbox input "true"
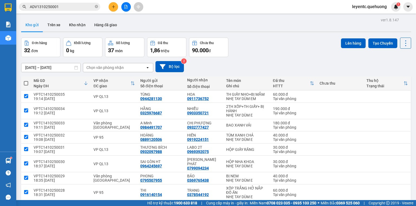
checkbox input "true"
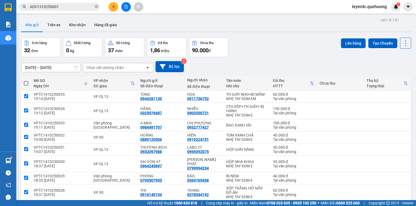
checkbox input "true"
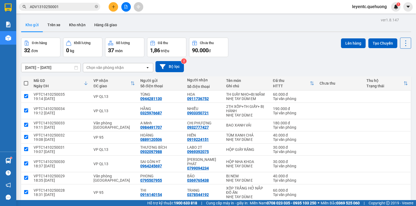
checkbox input "true"
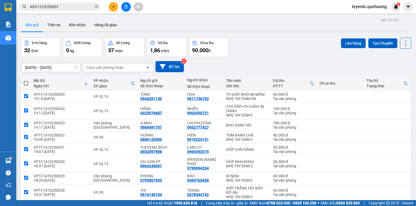
checkbox input "true"
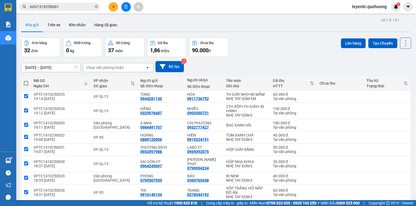
checkbox input "true"
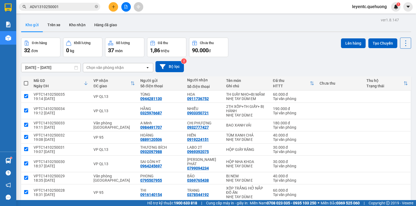
checkbox input "true"
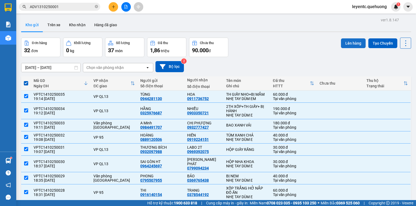
click at [354, 47] on button "Lên hàng" at bounding box center [353, 43] width 25 height 10
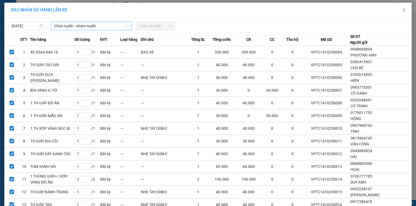
click at [102, 25] on span "Chọn tuyến - nhóm tuyến" at bounding box center [91, 26] width 75 height 8
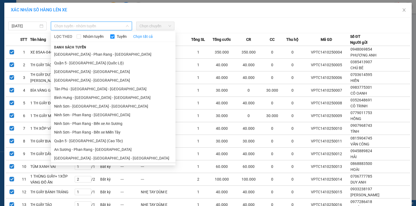
click at [95, 73] on ul "Sài Gòn - Phan Rang - Ninh Sơn Quận 5 - Đà Lạt (Quốc Lộ) Nha Trang - Sài Gòn Sà…" at bounding box center [113, 107] width 125 height 114
click at [90, 71] on ul "Sài Gòn - Phan Rang - Ninh Sơn Quận 5 - Đà Lạt (Quốc Lộ) Nha Trang - Sài Gòn Sà…" at bounding box center [113, 107] width 125 height 114
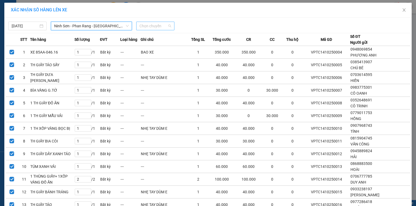
click at [163, 27] on span "Chọn chuyến" at bounding box center [156, 26] width 32 height 8
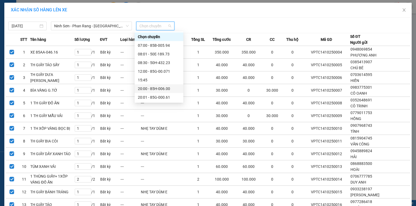
click at [147, 88] on div "20:00 - 85H-006.00" at bounding box center [159, 89] width 42 height 6
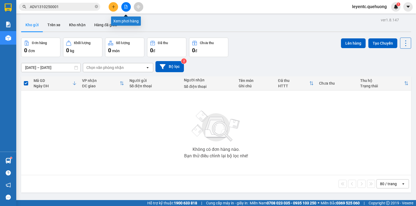
click at [125, 6] on icon "file-add" at bounding box center [126, 7] width 4 height 4
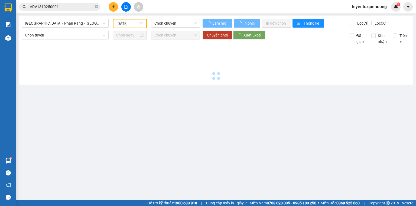
type input "[DATE]"
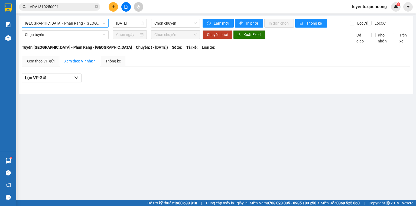
click at [83, 25] on span "Sài Gòn - Phan Rang - Ninh Sơn" at bounding box center [65, 23] width 80 height 8
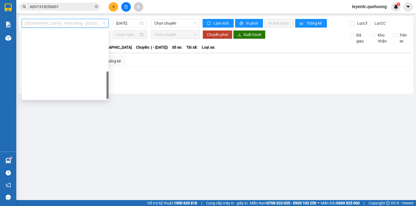
type input "[DATE]"
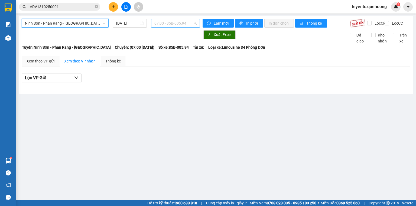
click at [176, 24] on span "07:00 - 85B-005.94" at bounding box center [175, 23] width 43 height 8
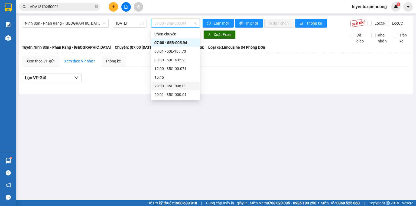
click at [177, 86] on div "20:00 - 85H-006.00" at bounding box center [175, 86] width 42 height 6
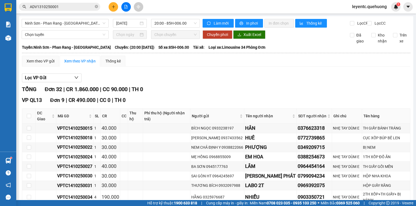
click at [114, 7] on icon "plus" at bounding box center [114, 7] width 4 height 4
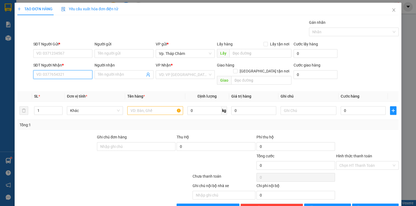
click at [79, 77] on input "SĐT Người Nhận *" at bounding box center [62, 74] width 59 height 9
click at [72, 84] on div "0932777427 - CHỊ PHƯỢNG" at bounding box center [62, 85] width 52 height 6
type input "0932777427"
type input "CHỊ PHƯỢNG"
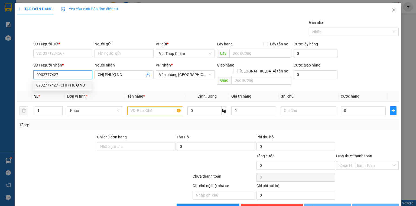
type input "180.000"
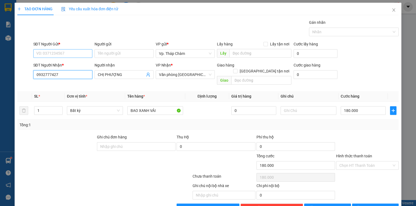
type input "0932777427"
click at [73, 51] on input "SĐT Người Gửi *" at bounding box center [62, 53] width 59 height 9
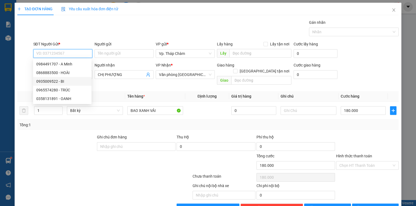
click at [69, 82] on div "0935009522 - BI" at bounding box center [62, 82] width 52 height 6
type input "0935009522"
type input "BI"
type input "70.000"
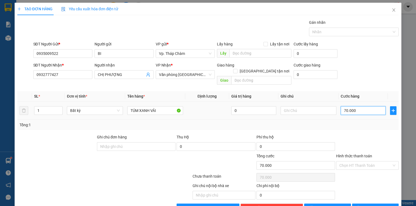
click at [358, 106] on input "70.000" at bounding box center [363, 110] width 45 height 9
type input "8"
type input "80"
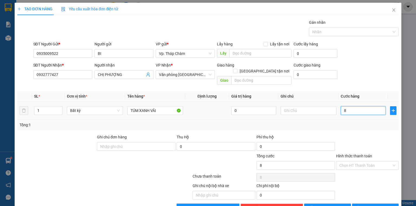
type input "80"
type input "80.000"
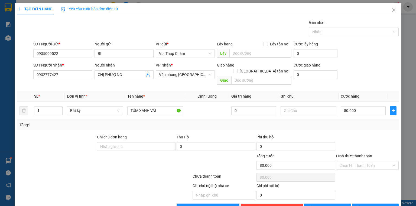
click at [348, 134] on div at bounding box center [368, 143] width 64 height 19
click at [361, 162] on input "Hình thức thanh toán" at bounding box center [365, 166] width 52 height 8
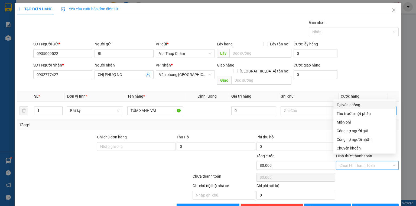
click at [357, 104] on div "Tại văn phòng" at bounding box center [365, 105] width 56 height 6
type input "0"
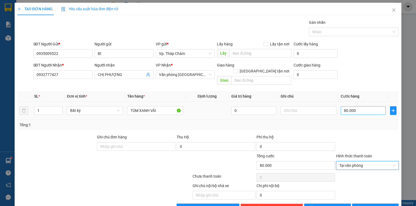
drag, startPoint x: 365, startPoint y: 95, endPoint x: 364, endPoint y: 103, distance: 7.5
click at [365, 99] on table "SL * Đơn vị tính * Tên hàng * Định lượng Giá trị hàng Ghi chú Cước hàng 1 Bất k…" at bounding box center [207, 105] width 381 height 29
click at [364, 106] on input "80.000" at bounding box center [363, 110] width 45 height 9
type input "9"
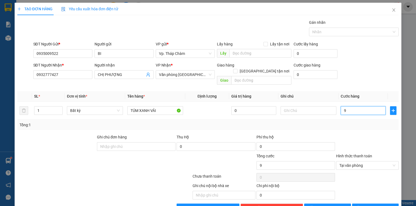
type input "90"
click at [354, 134] on div at bounding box center [368, 143] width 64 height 19
click at [360, 206] on icon "printer" at bounding box center [359, 208] width 4 height 4
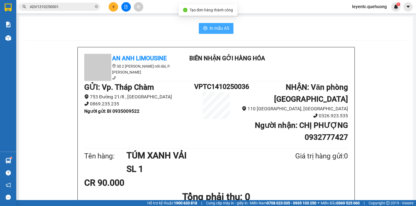
click at [223, 28] on span "In mẫu A5" at bounding box center [220, 28] width 20 height 7
click at [223, 25] on span "In mẫu A5" at bounding box center [220, 28] width 20 height 7
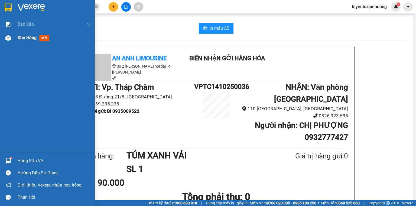
click at [25, 38] on span "Kho hàng" at bounding box center [27, 37] width 19 height 5
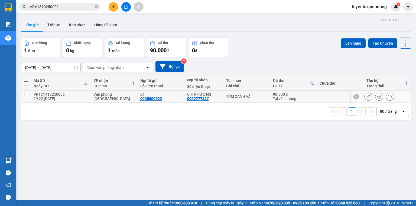
click at [26, 96] on input "checkbox" at bounding box center [26, 96] width 4 height 4
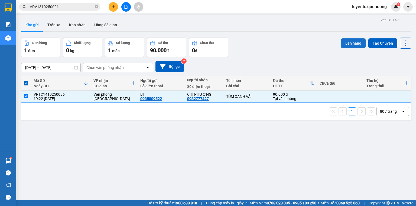
click at [350, 42] on button "Lên hàng" at bounding box center [353, 43] width 25 height 10
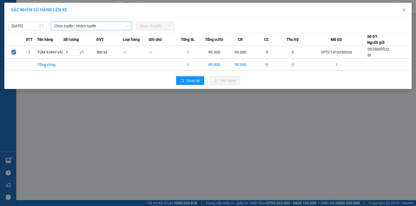
click at [112, 28] on span "Chọn tuyến - nhóm tuyến" at bounding box center [91, 26] width 75 height 8
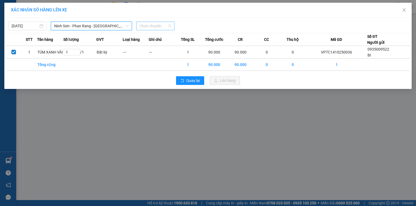
click at [149, 24] on span "Chọn chuyến" at bounding box center [156, 26] width 32 height 8
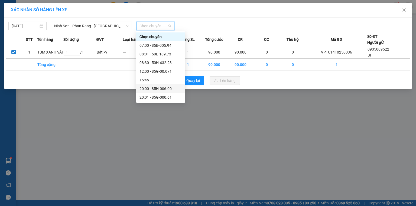
click at [161, 89] on div "20:00 - 85H-006.00" at bounding box center [161, 89] width 42 height 6
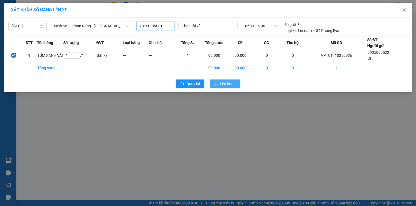
click at [227, 85] on span "Lên hàng" at bounding box center [228, 84] width 16 height 6
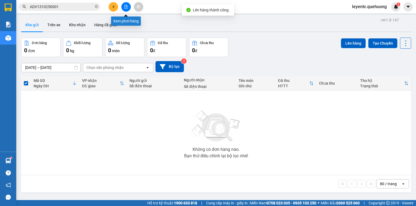
click at [128, 5] on button at bounding box center [125, 6] width 9 height 9
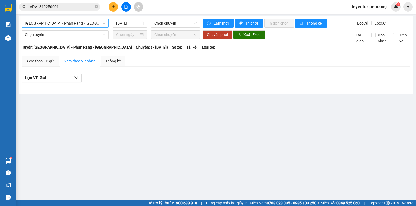
click at [74, 22] on span "Sài Gòn - Phan Rang - Ninh Sơn" at bounding box center [65, 23] width 80 height 8
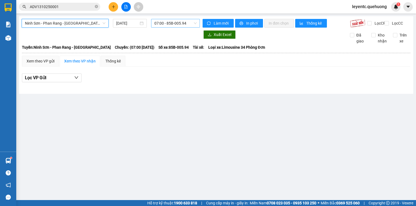
click at [163, 22] on span "07:00 - 85B-005.94" at bounding box center [175, 23] width 43 height 8
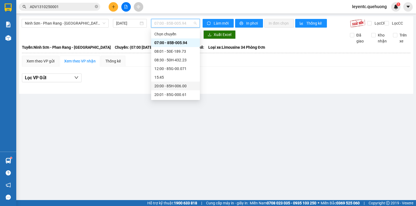
click at [171, 85] on div "20:00 - 85H-006.00" at bounding box center [175, 86] width 42 height 6
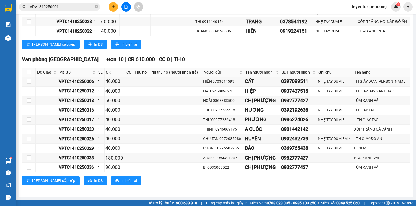
drag, startPoint x: 174, startPoint y: 52, endPoint x: 176, endPoint y: 51, distance: 2.8
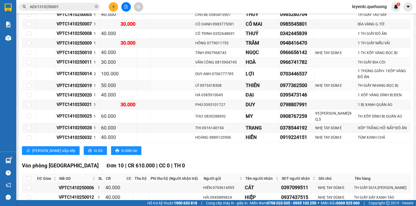
scroll to position [243, 0]
